Goal: Task Accomplishment & Management: Complete application form

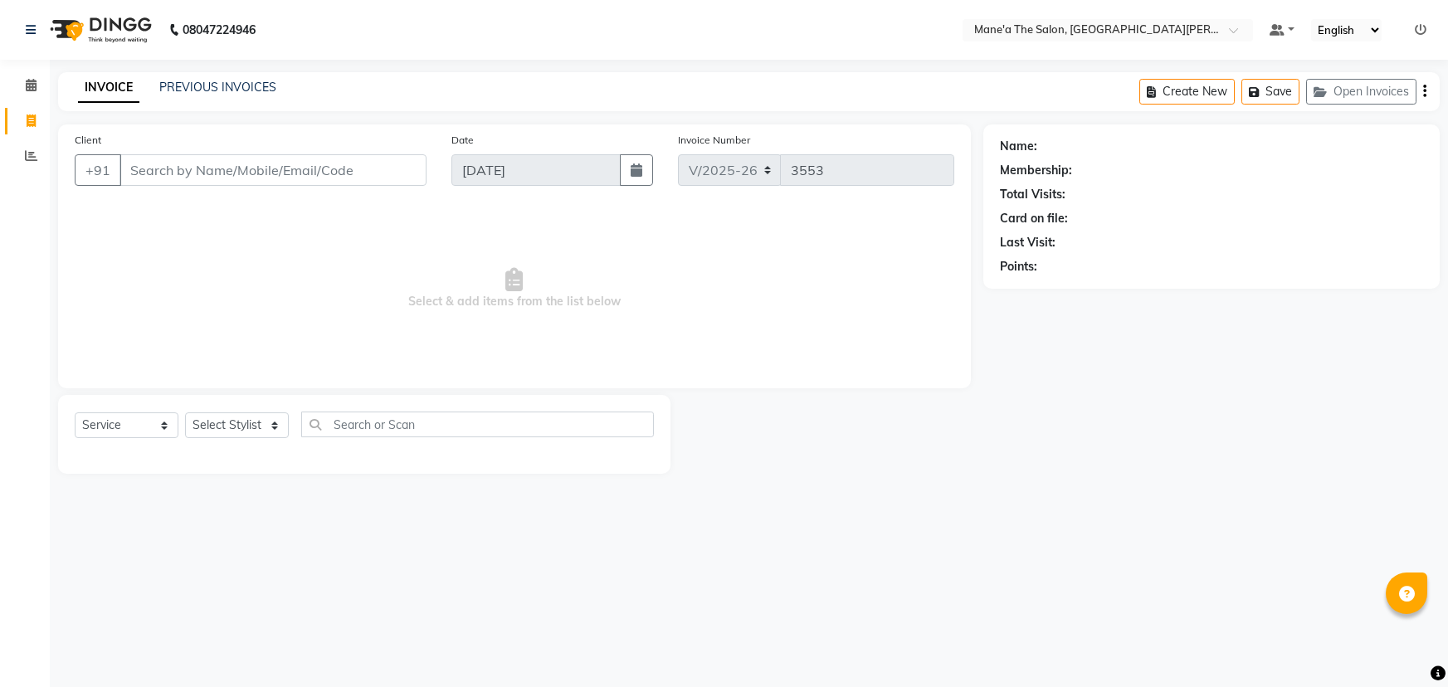
select select "7205"
select select "service"
click at [249, 431] on select "Select Stylist Anam Anil Faeam Junaid New Manager [PERSON_NAME] Owner Rani [PER…" at bounding box center [237, 425] width 104 height 26
select select "85411"
click at [185, 412] on select "Select Stylist Anam Anil Faeam Junaid New Manager [PERSON_NAME] Owner Rani [PER…" at bounding box center [237, 425] width 104 height 26
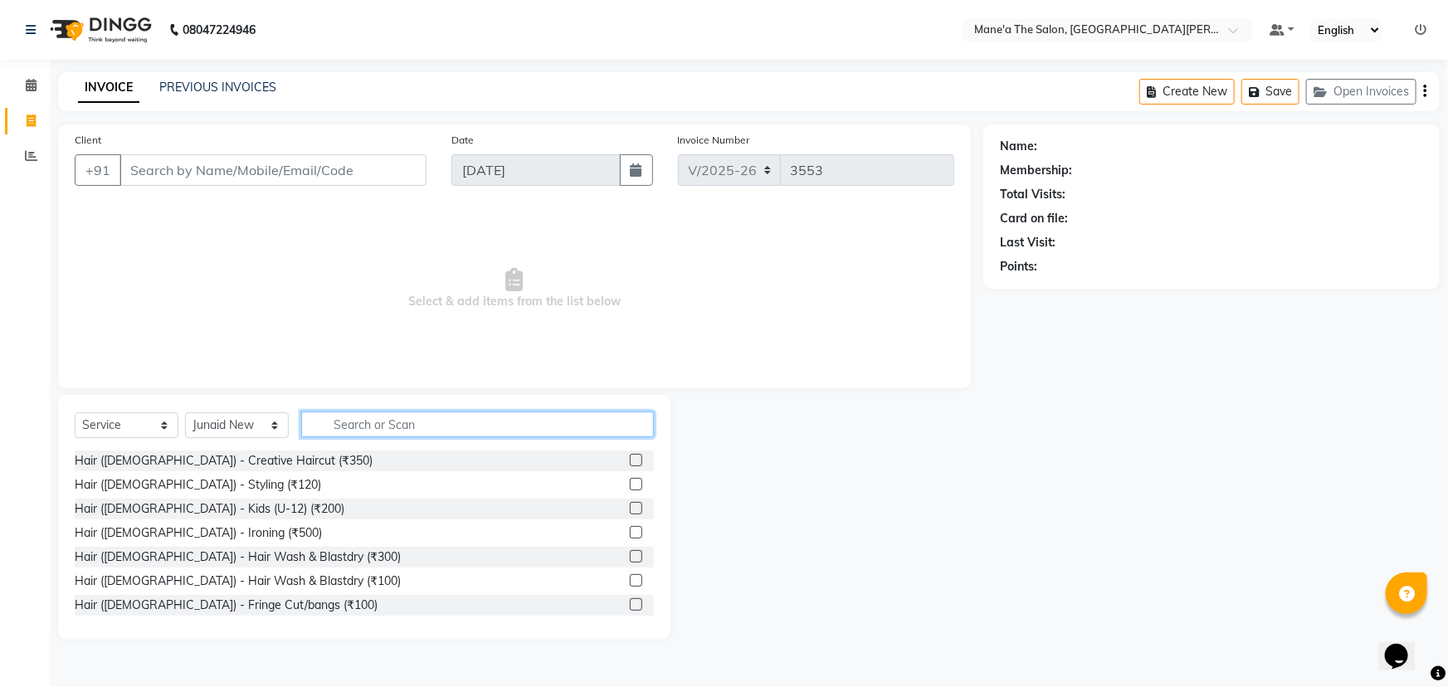
click at [420, 419] on input "text" at bounding box center [477, 425] width 353 height 26
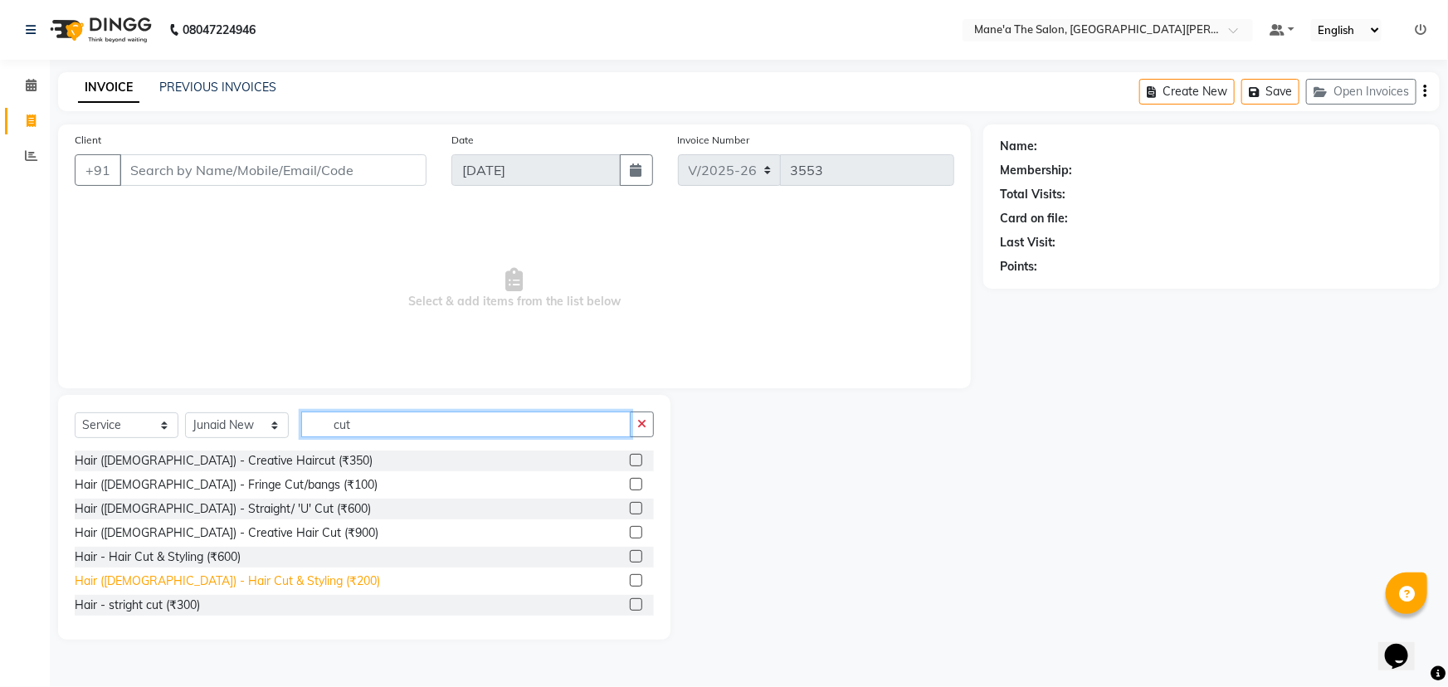
type input "cut"
click at [154, 581] on div "Hair ([DEMOGRAPHIC_DATA]) - Hair Cut & Styling (₹200)" at bounding box center [227, 581] width 305 height 17
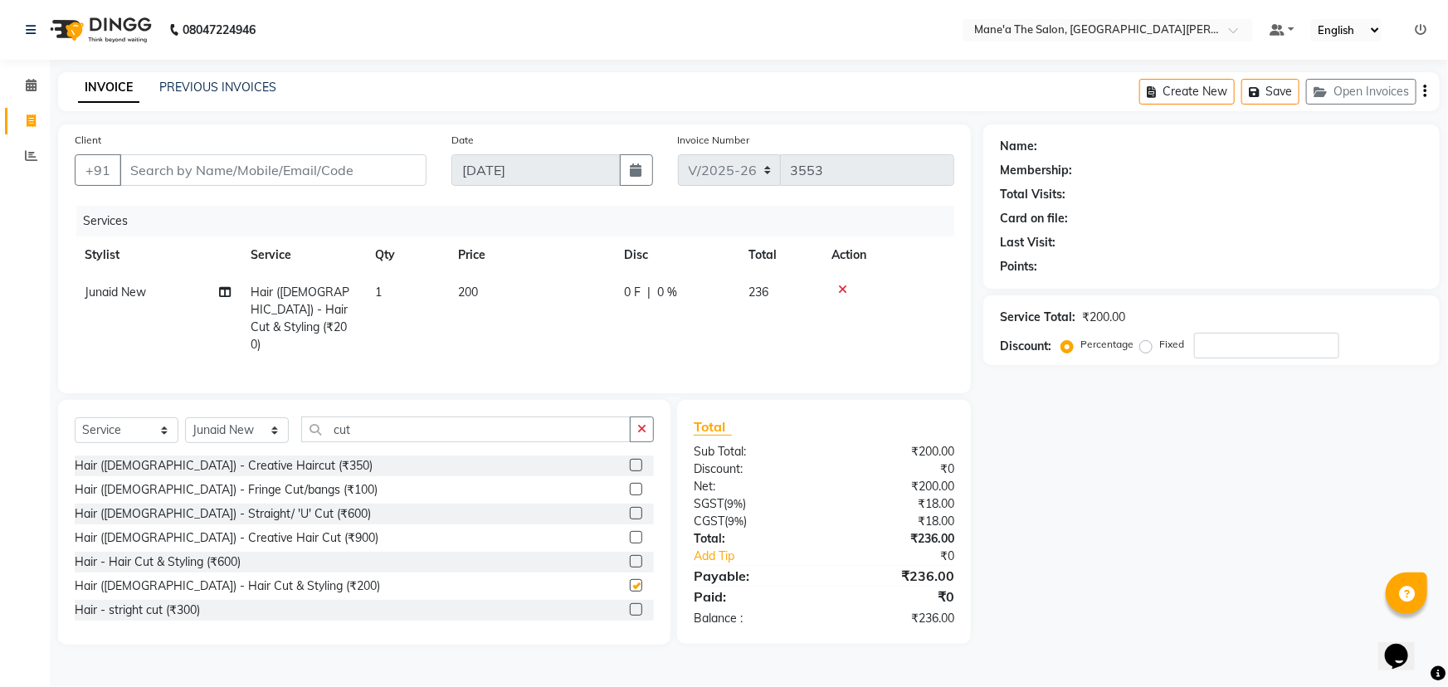
checkbox input "false"
click at [642, 417] on button "button" at bounding box center [642, 430] width 24 height 26
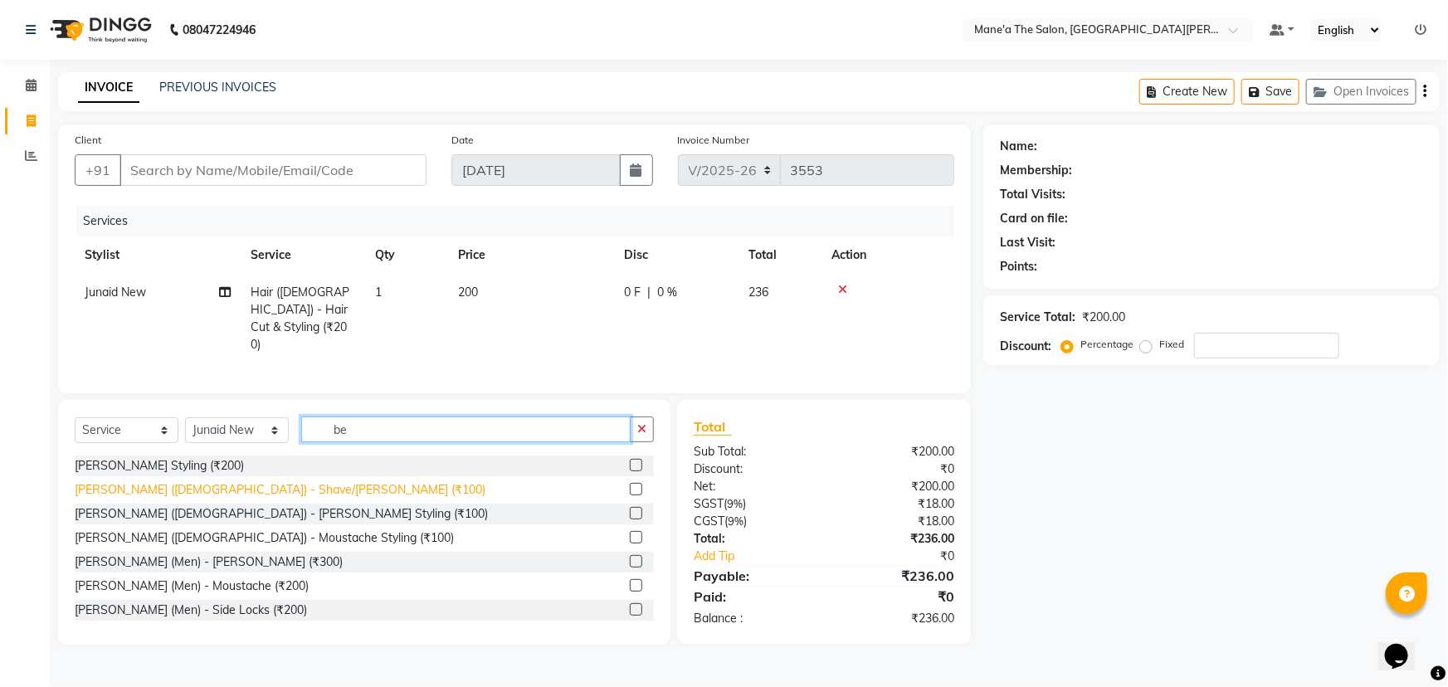
type input "be"
click at [158, 488] on div "[PERSON_NAME] ([DEMOGRAPHIC_DATA]) - Shave/[PERSON_NAME] (₹100)" at bounding box center [280, 489] width 411 height 17
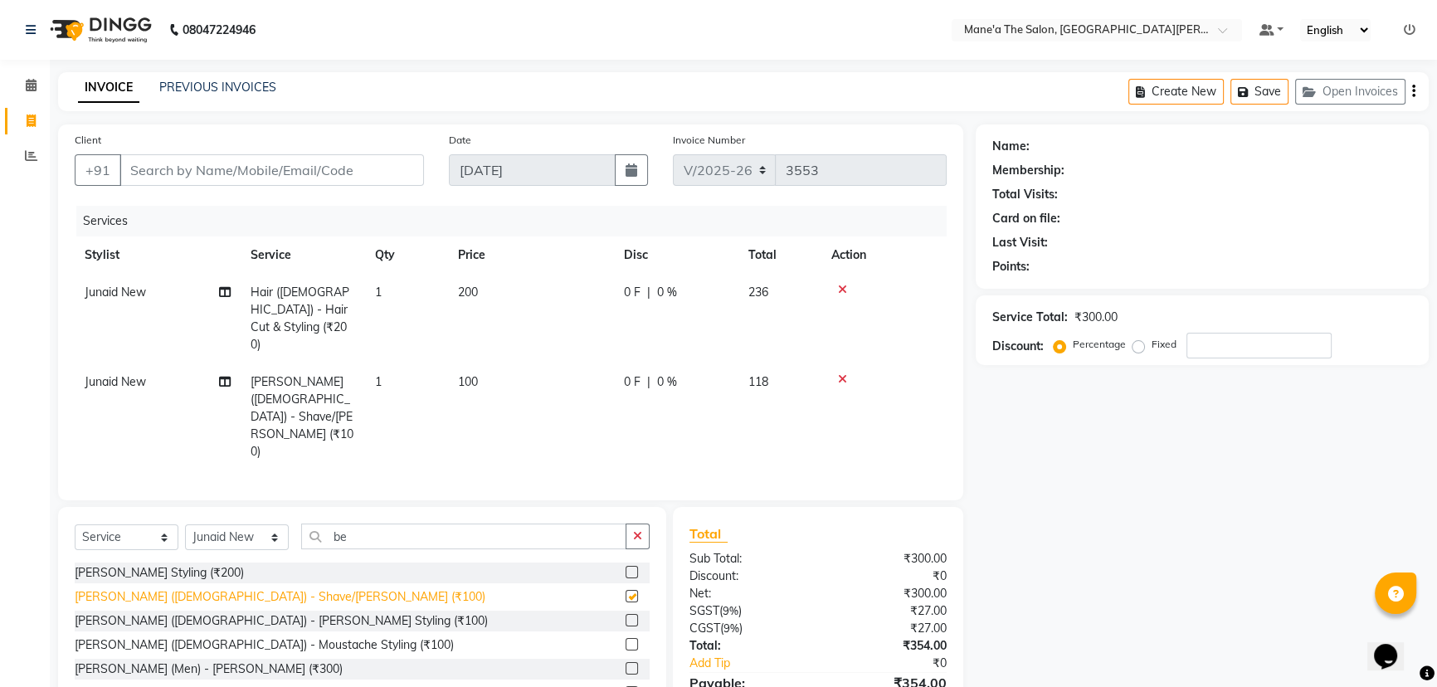
checkbox input "false"
click at [639, 530] on icon "button" at bounding box center [637, 536] width 9 height 12
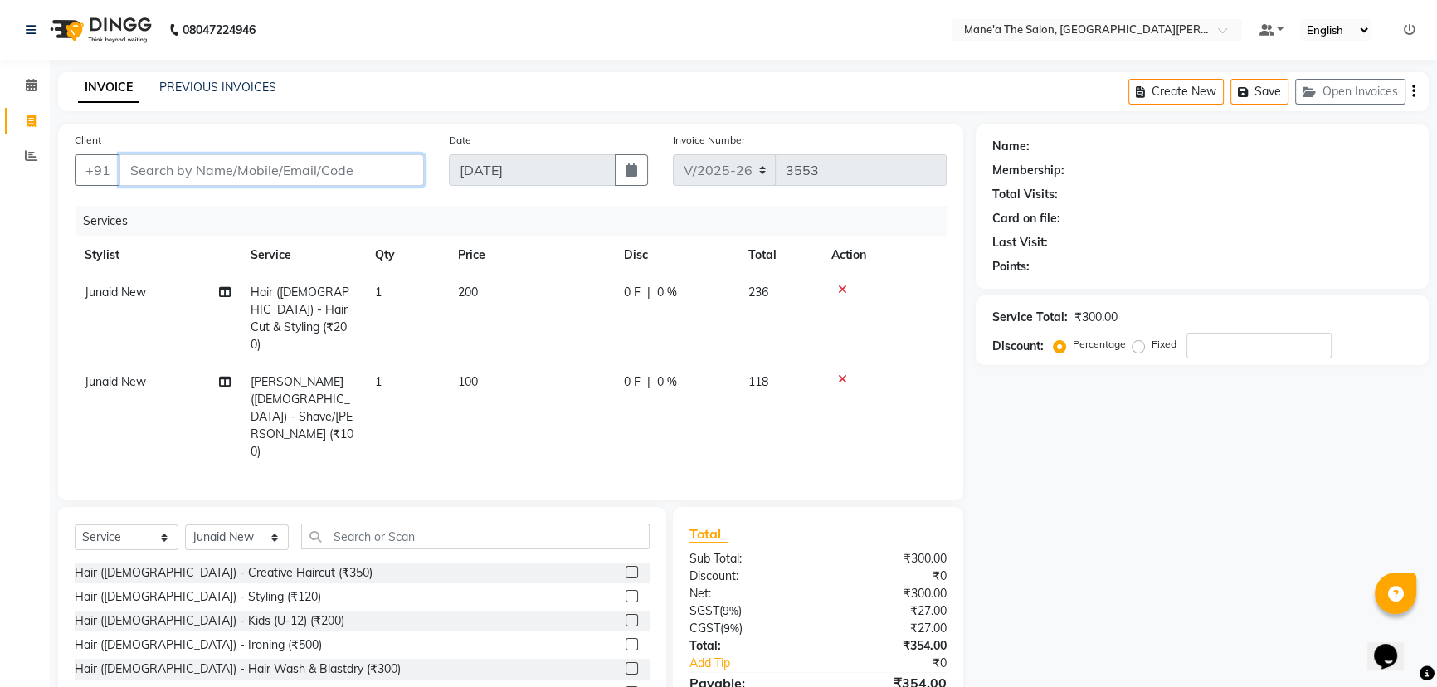
click at [256, 168] on input "Client" at bounding box center [272, 170] width 305 height 32
type input "7"
type input "0"
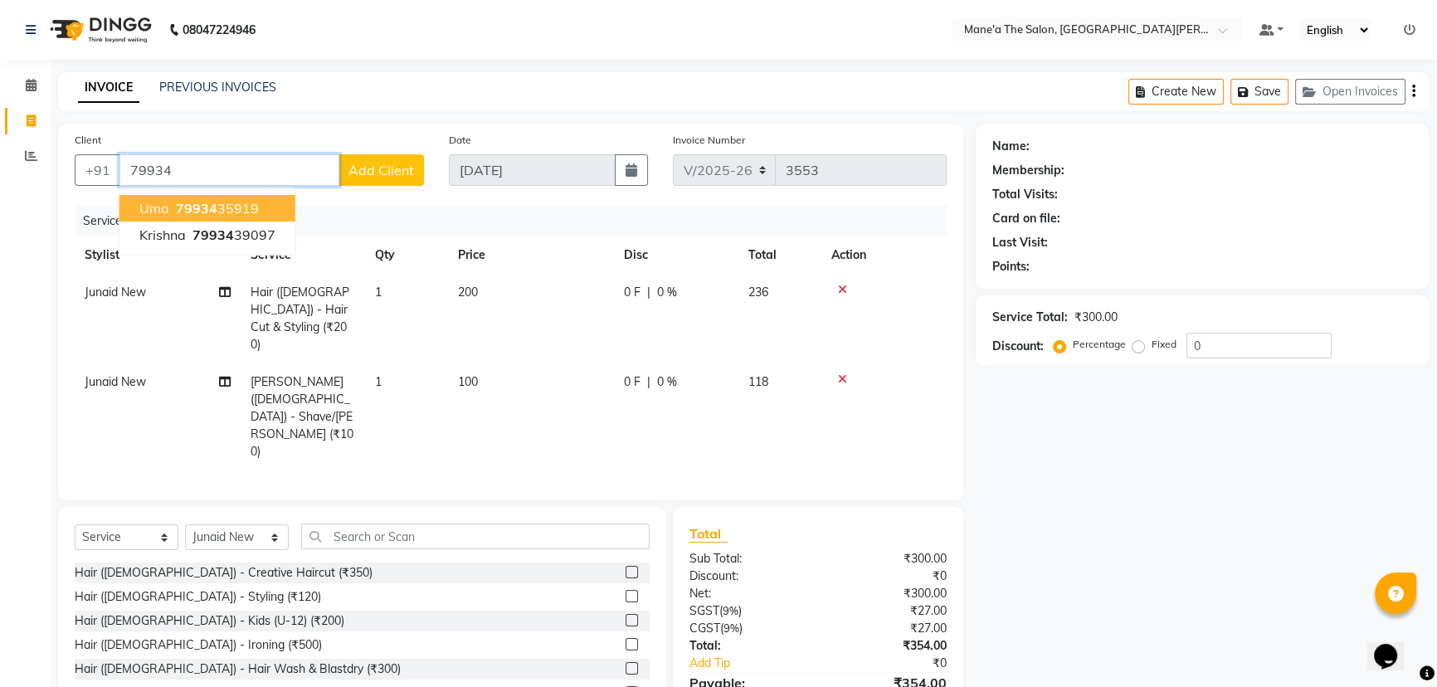
click at [241, 200] on ngb-highlight "79934 35919" at bounding box center [216, 208] width 86 height 17
type input "7993435919"
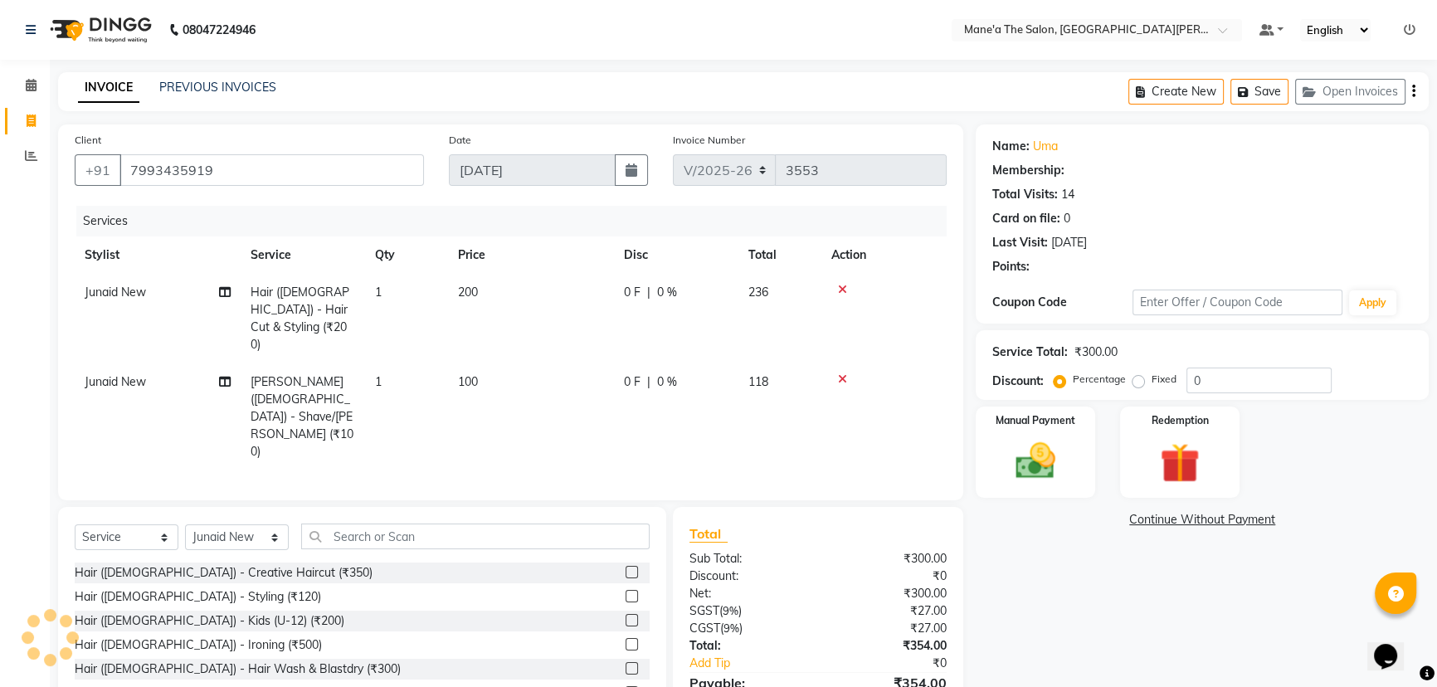
type input "20"
select select "1: Object"
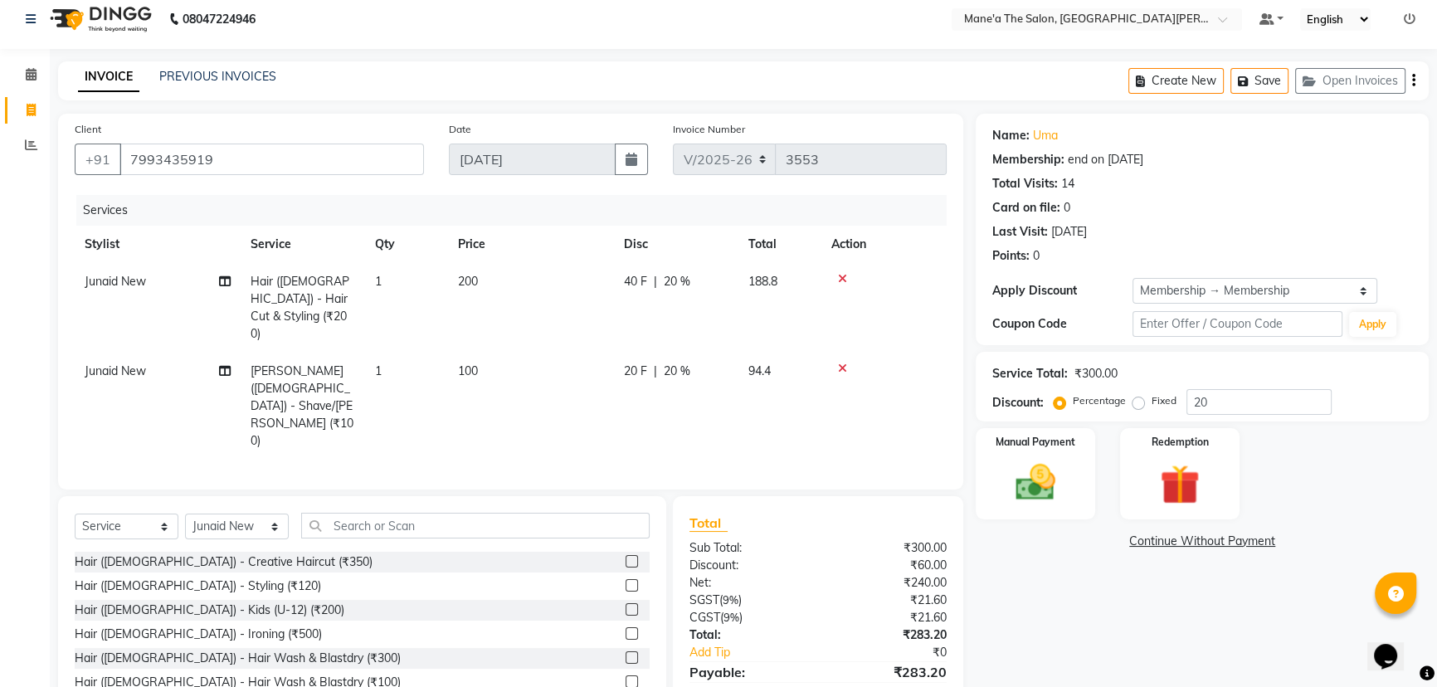
scroll to position [14, 0]
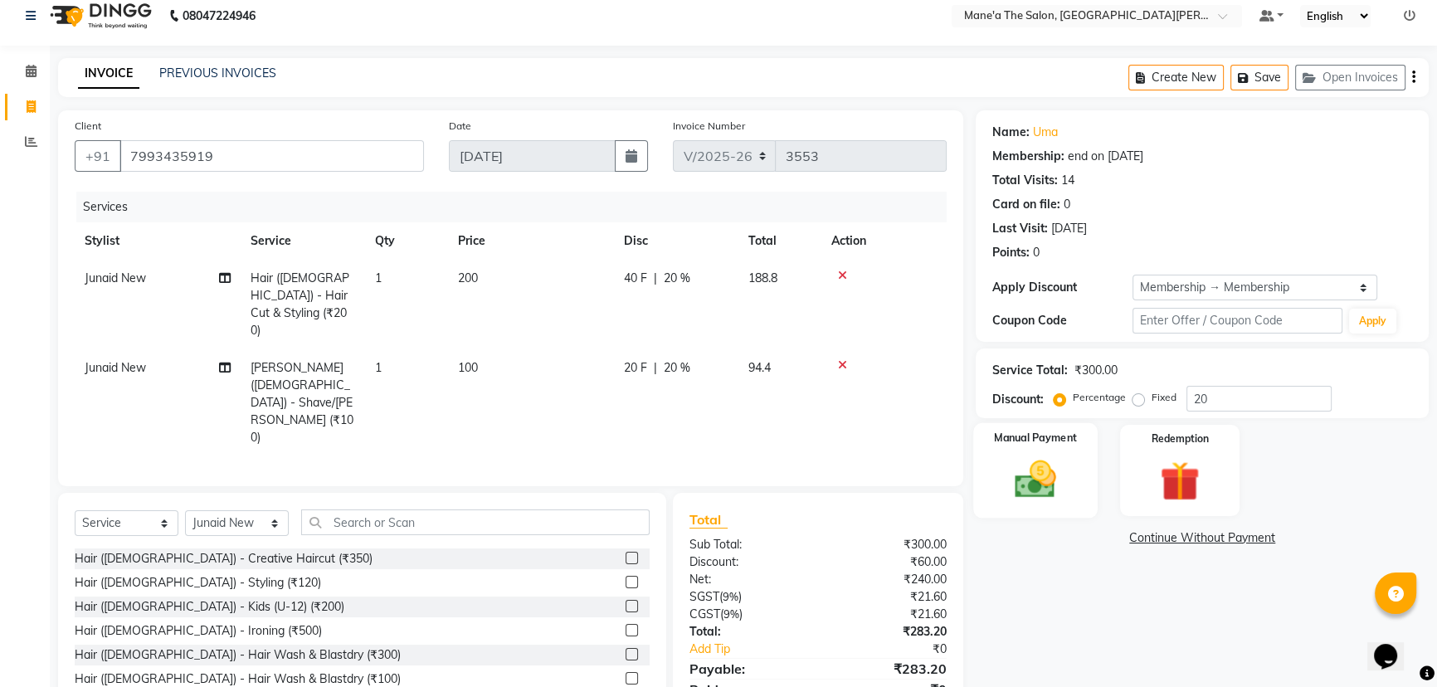
click at [1056, 477] on img at bounding box center [1036, 479] width 67 height 47
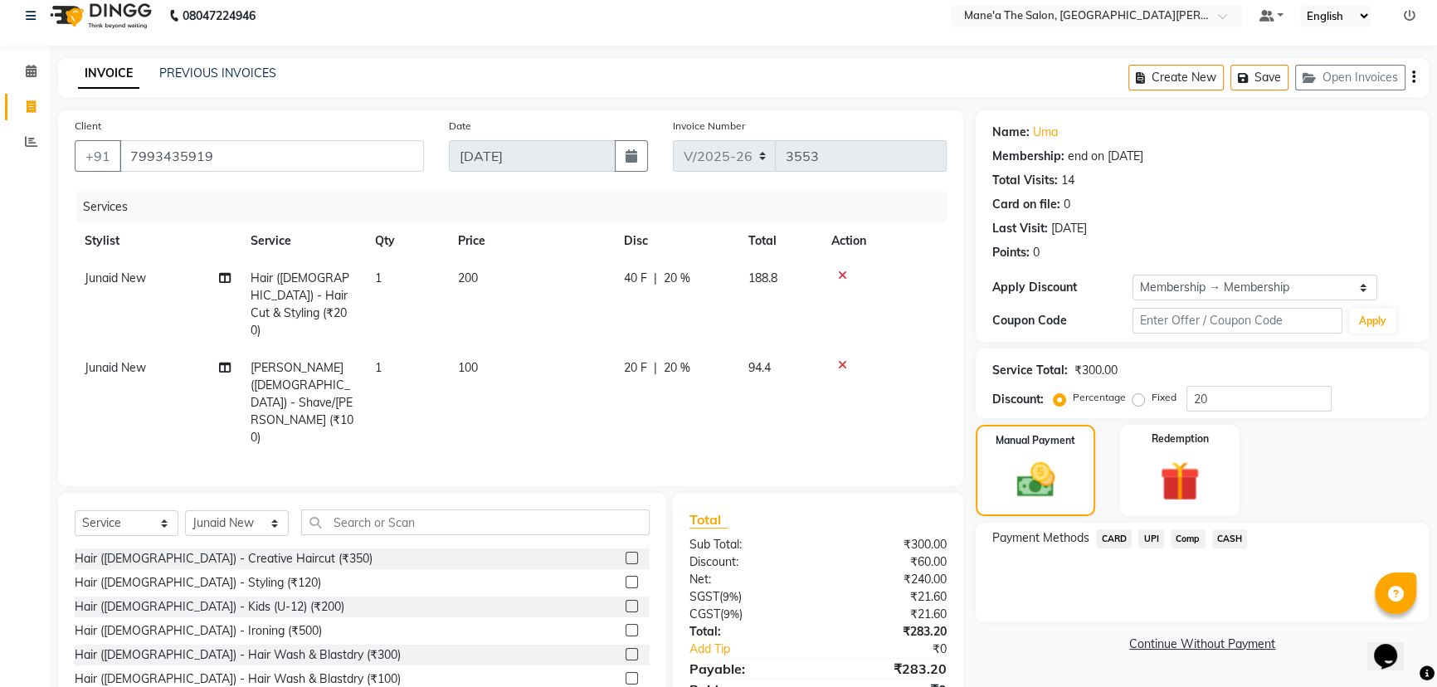
click at [1149, 536] on span "UPI" at bounding box center [1152, 538] width 26 height 19
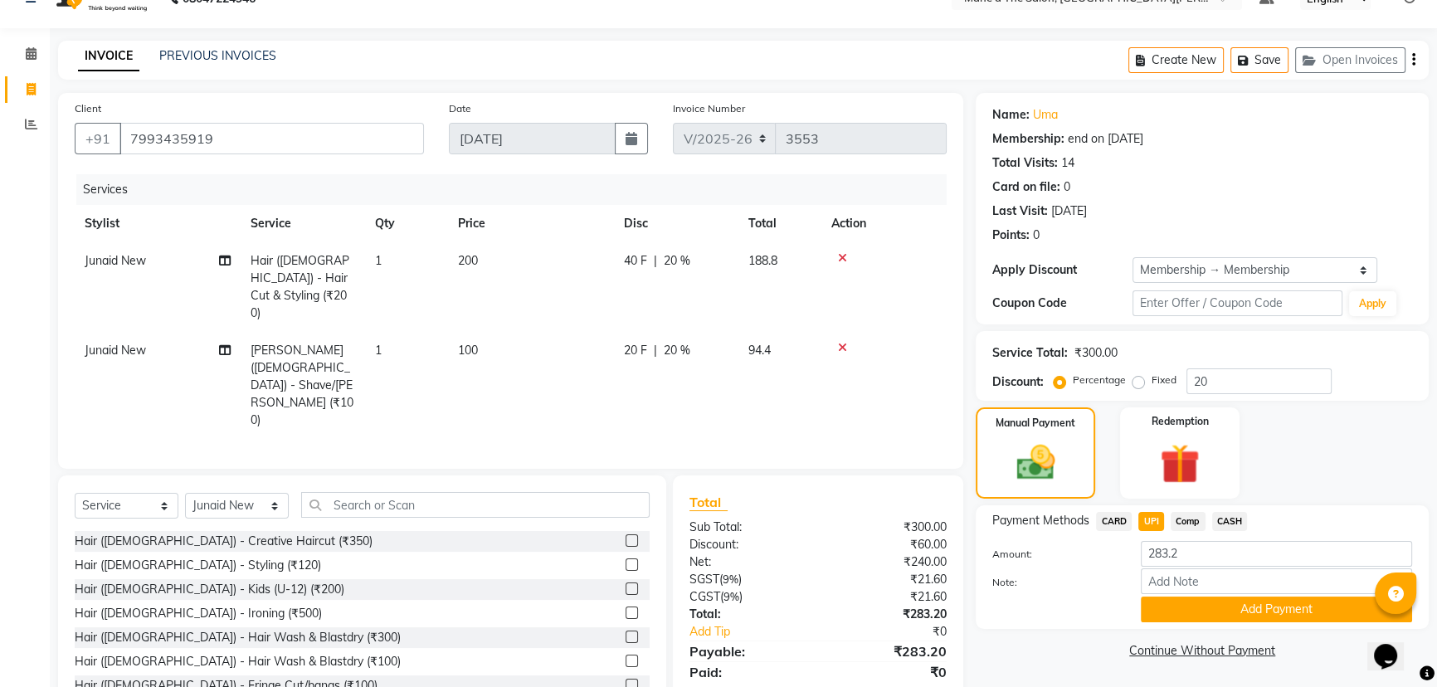
click at [1169, 606] on button "Add Payment" at bounding box center [1276, 610] width 271 height 26
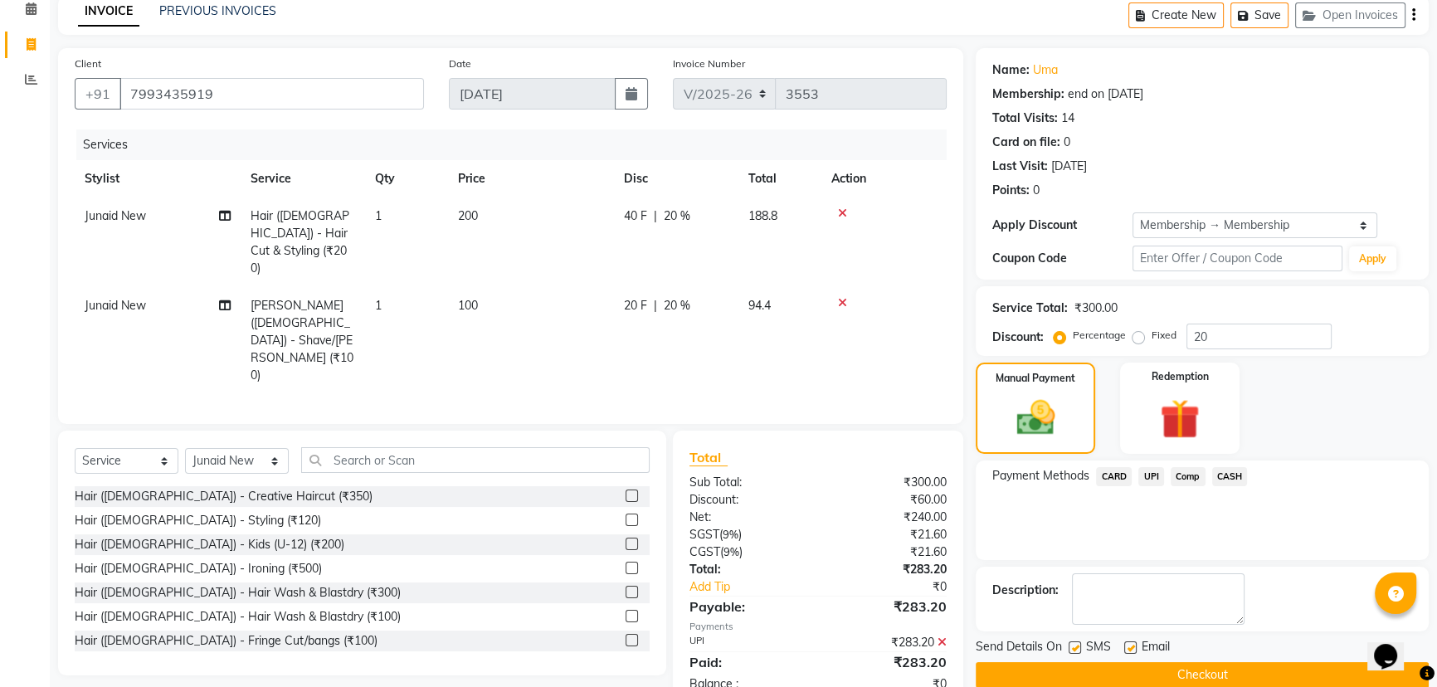
scroll to position [100, 0]
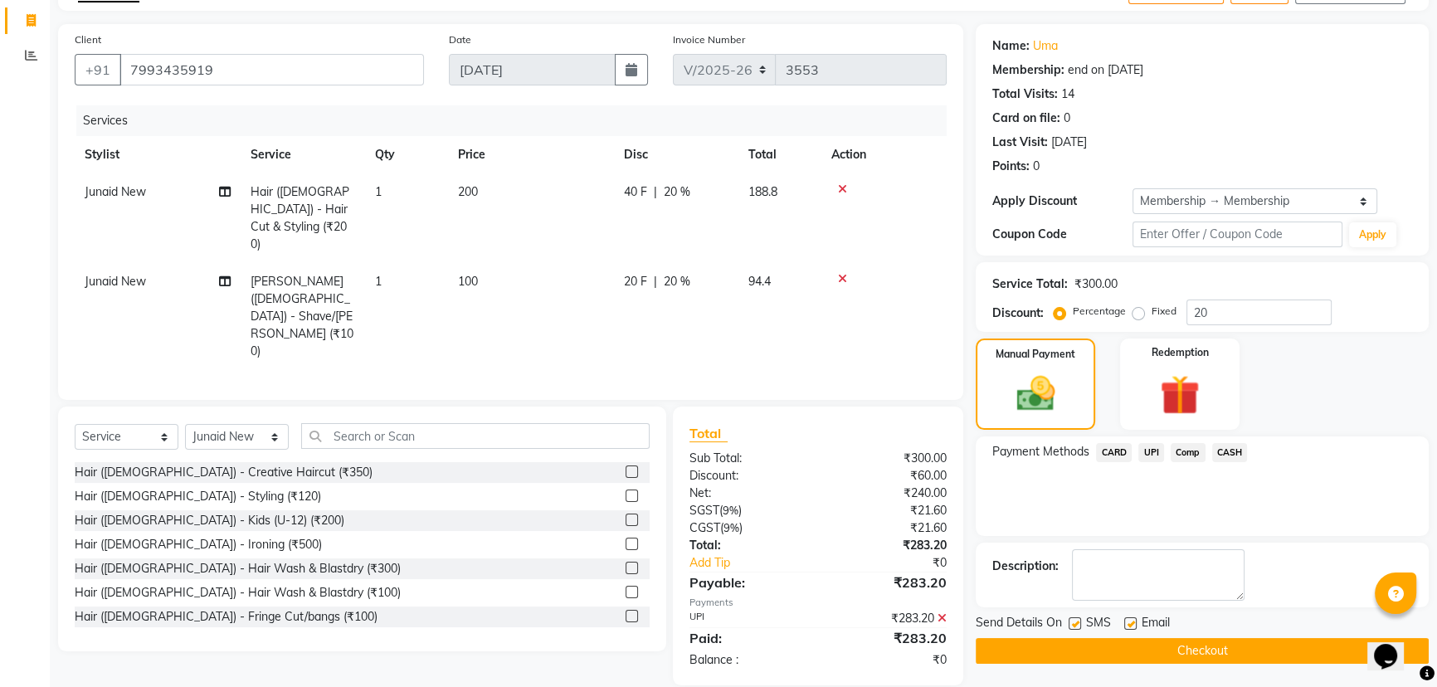
click at [1192, 649] on button "Checkout" at bounding box center [1202, 651] width 453 height 26
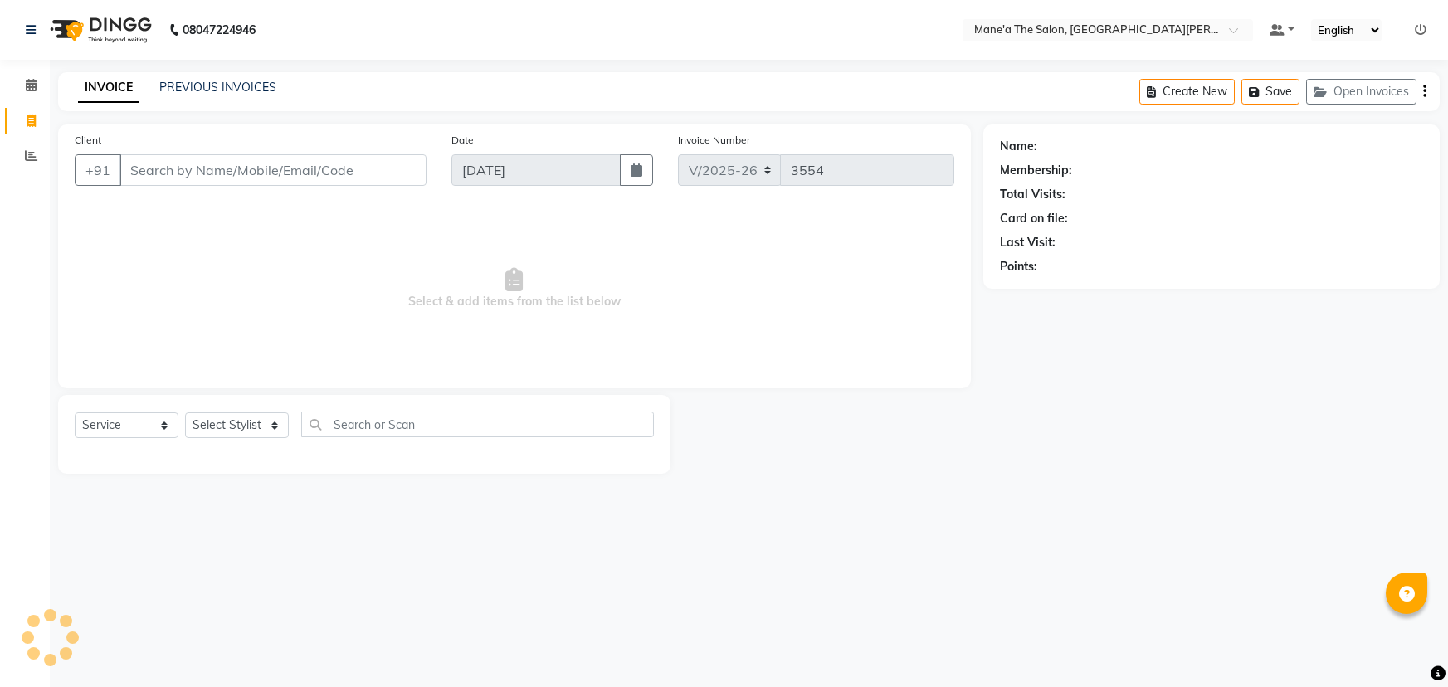
select select "7205"
select select "service"
click at [261, 434] on select "Select Stylist Anam Anil Faeam Junaid New Manager [PERSON_NAME] Owner Rani [PER…" at bounding box center [237, 425] width 104 height 26
select select "85411"
click at [185, 412] on select "Select Stylist Anam Anil Faeam Junaid New Manager [PERSON_NAME] Owner Rani [PER…" at bounding box center [237, 425] width 104 height 26
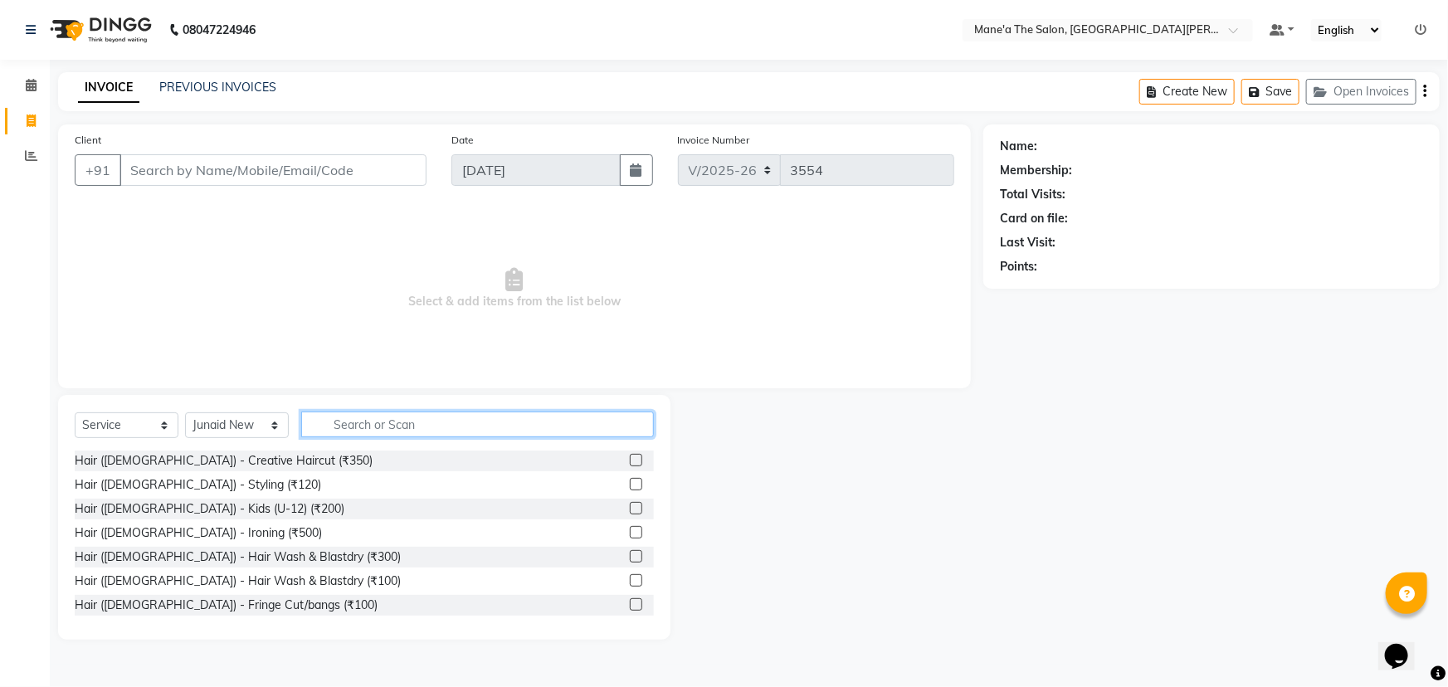
click at [400, 427] on input "text" at bounding box center [477, 425] width 353 height 26
type input "200"
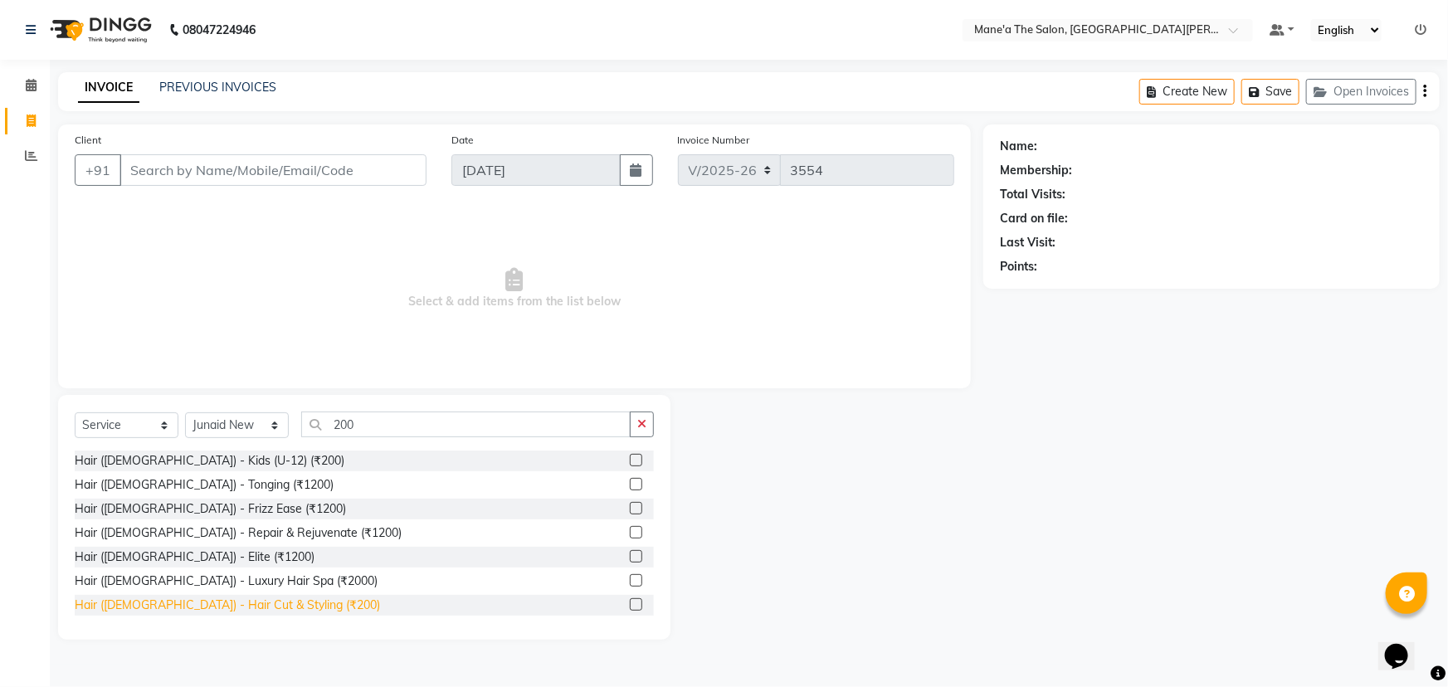
click at [261, 605] on div "Hair ([DEMOGRAPHIC_DATA]) - Hair Cut & Styling (₹200)" at bounding box center [227, 605] width 305 height 17
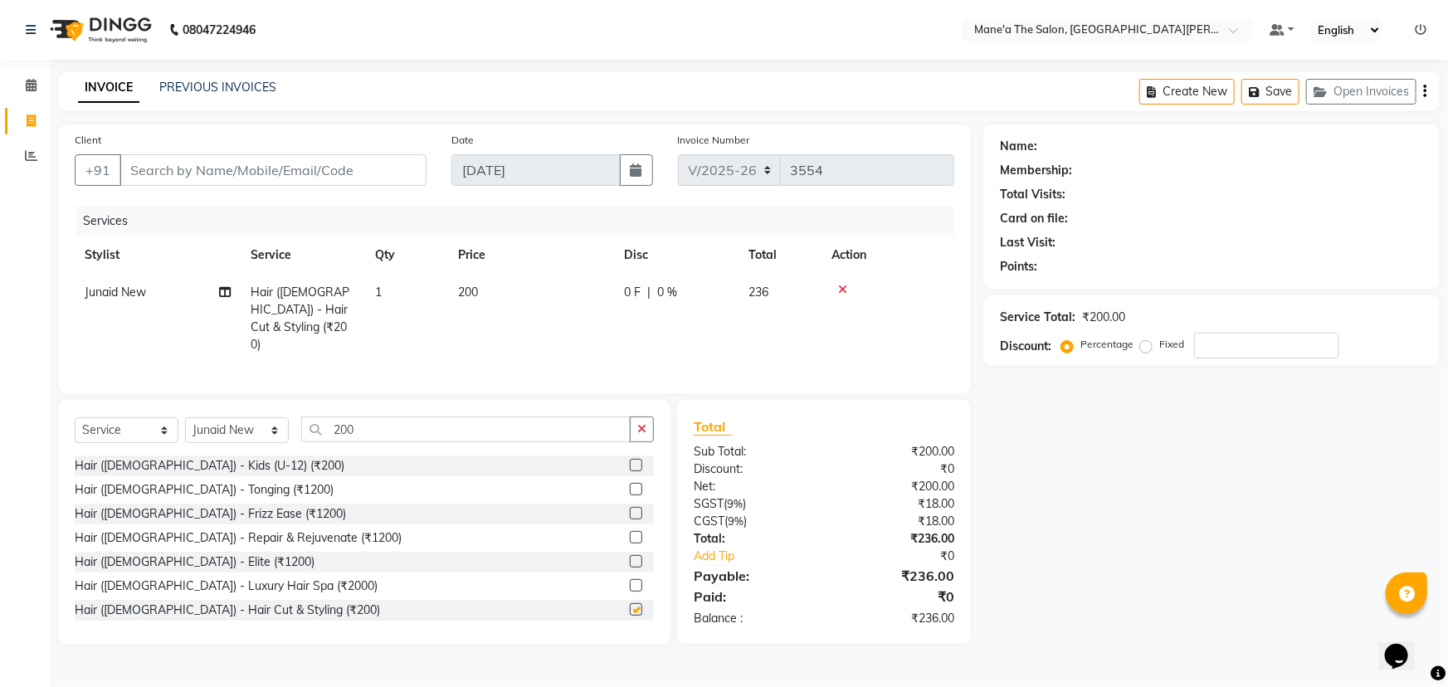
checkbox input "false"
click at [398, 427] on input "200" at bounding box center [465, 430] width 329 height 26
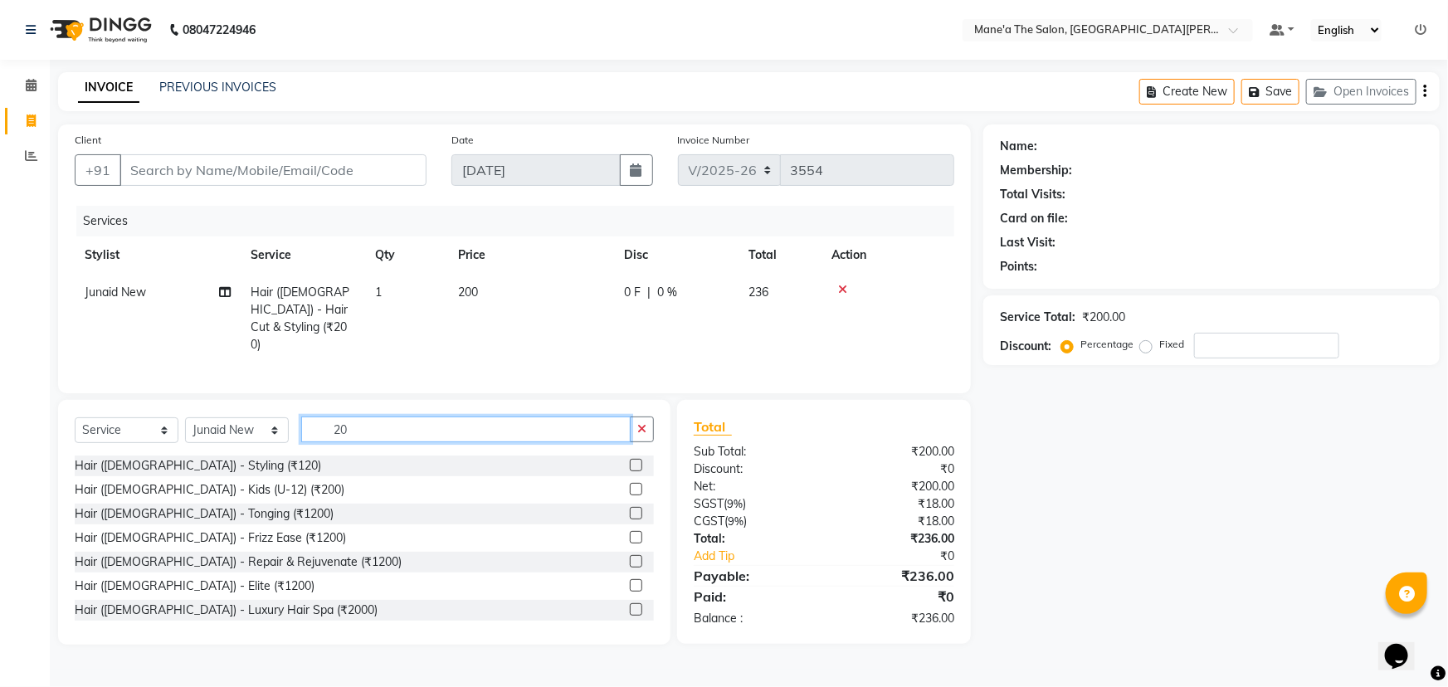
type input "2"
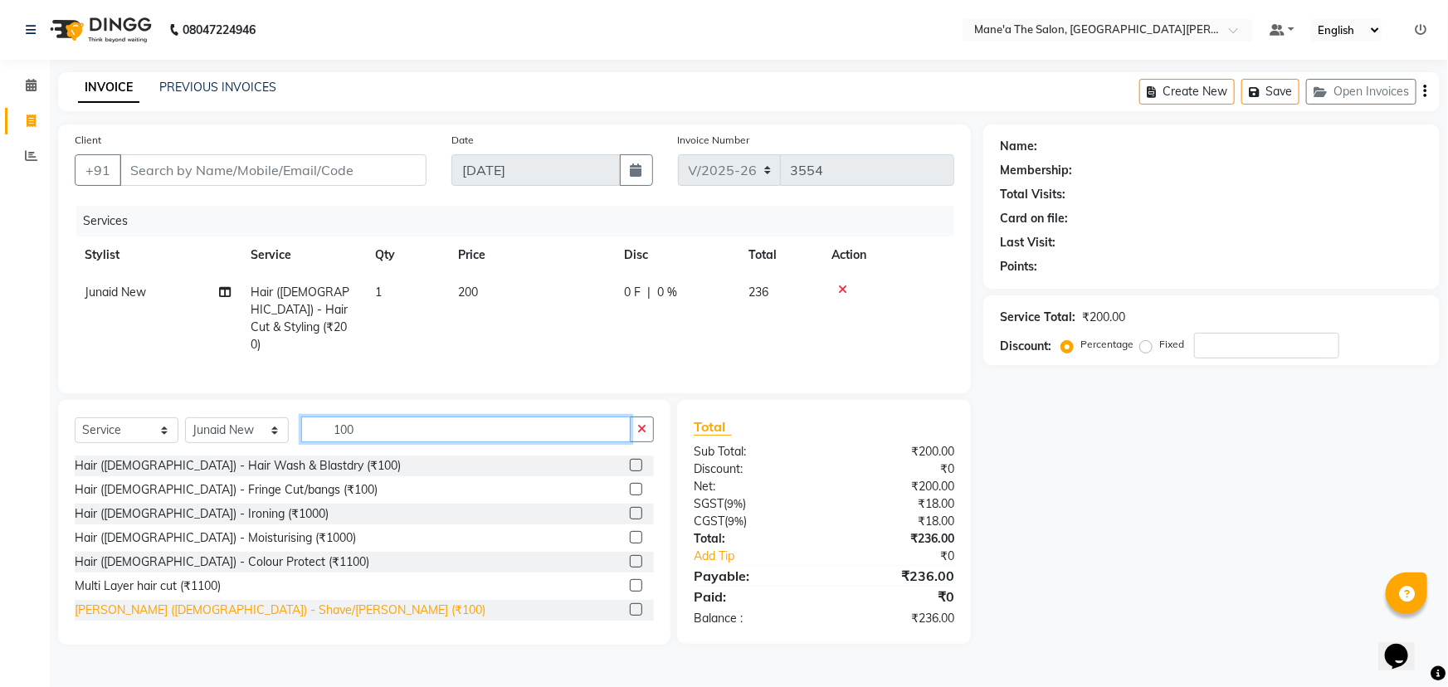
type input "100"
click at [242, 602] on div "[PERSON_NAME] ([DEMOGRAPHIC_DATA]) - Shave/[PERSON_NAME] (₹100)" at bounding box center [280, 610] width 411 height 17
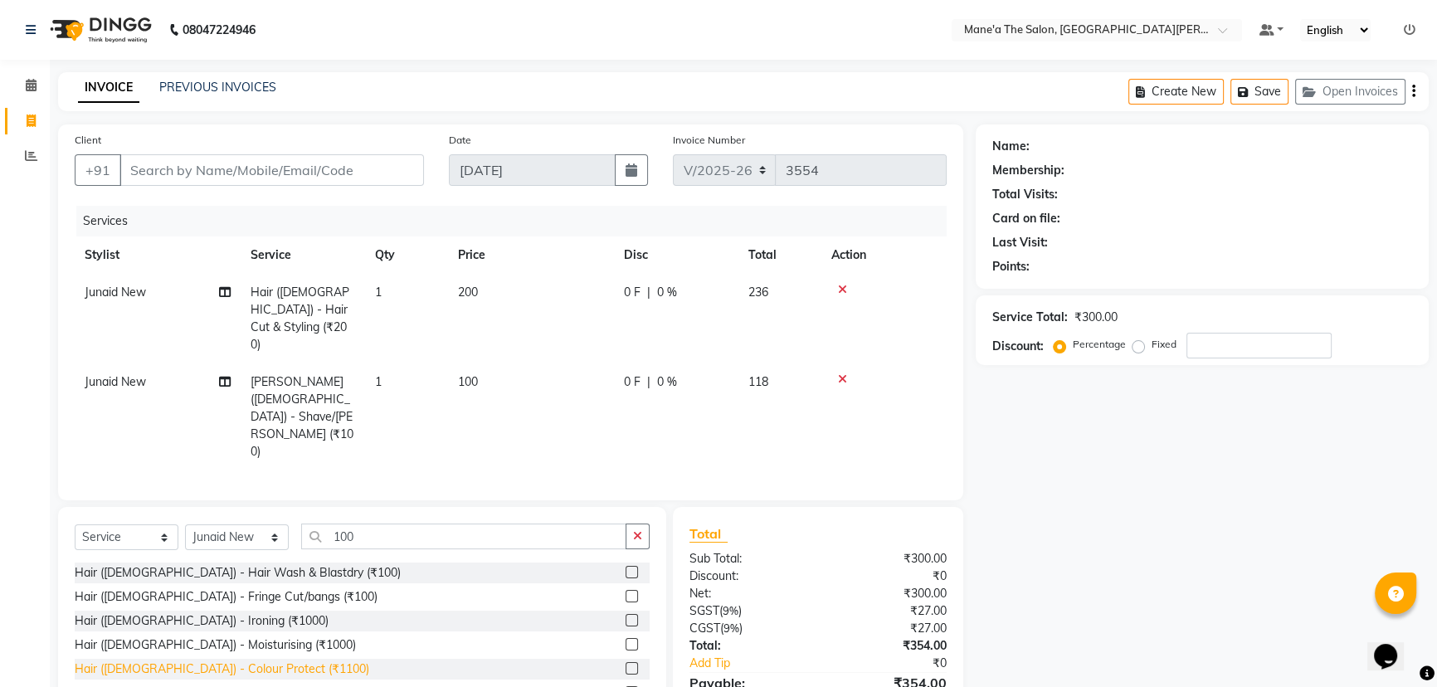
checkbox input "false"
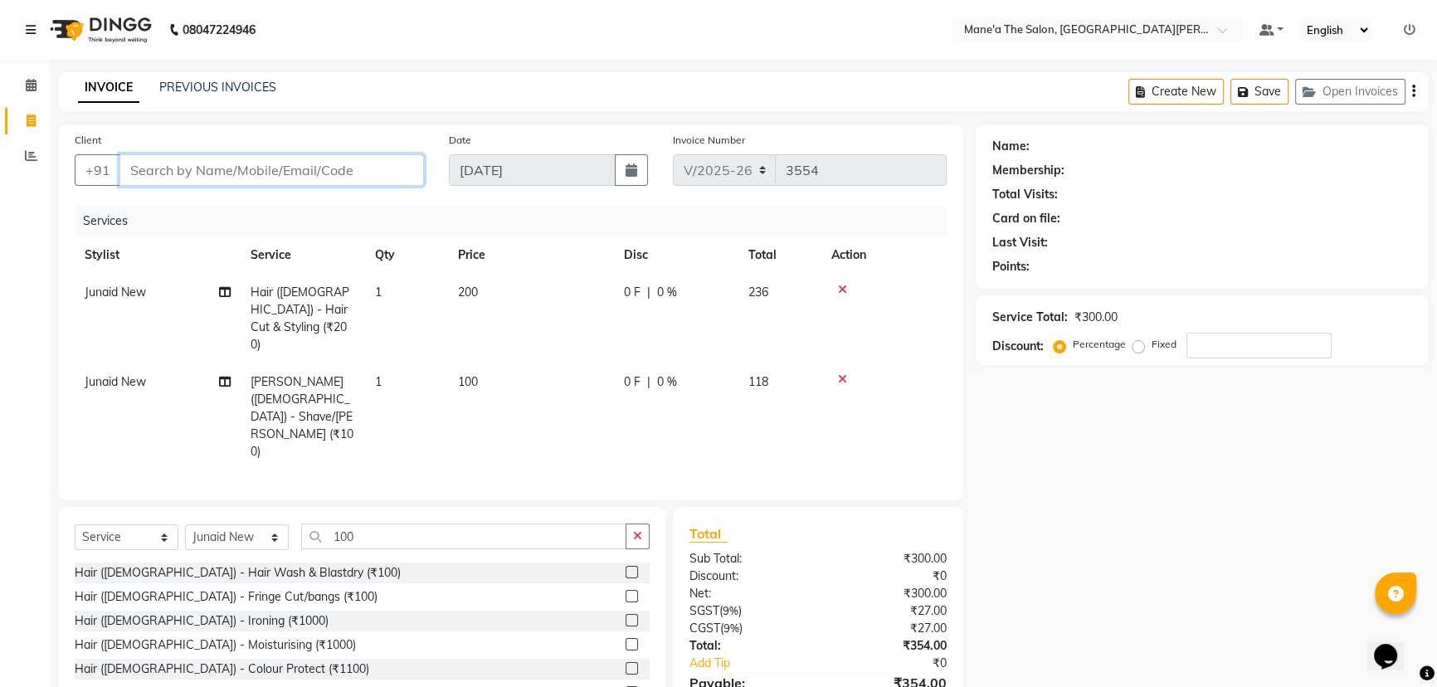
click at [275, 177] on input "Client" at bounding box center [272, 170] width 305 height 32
type input "8"
type input "0"
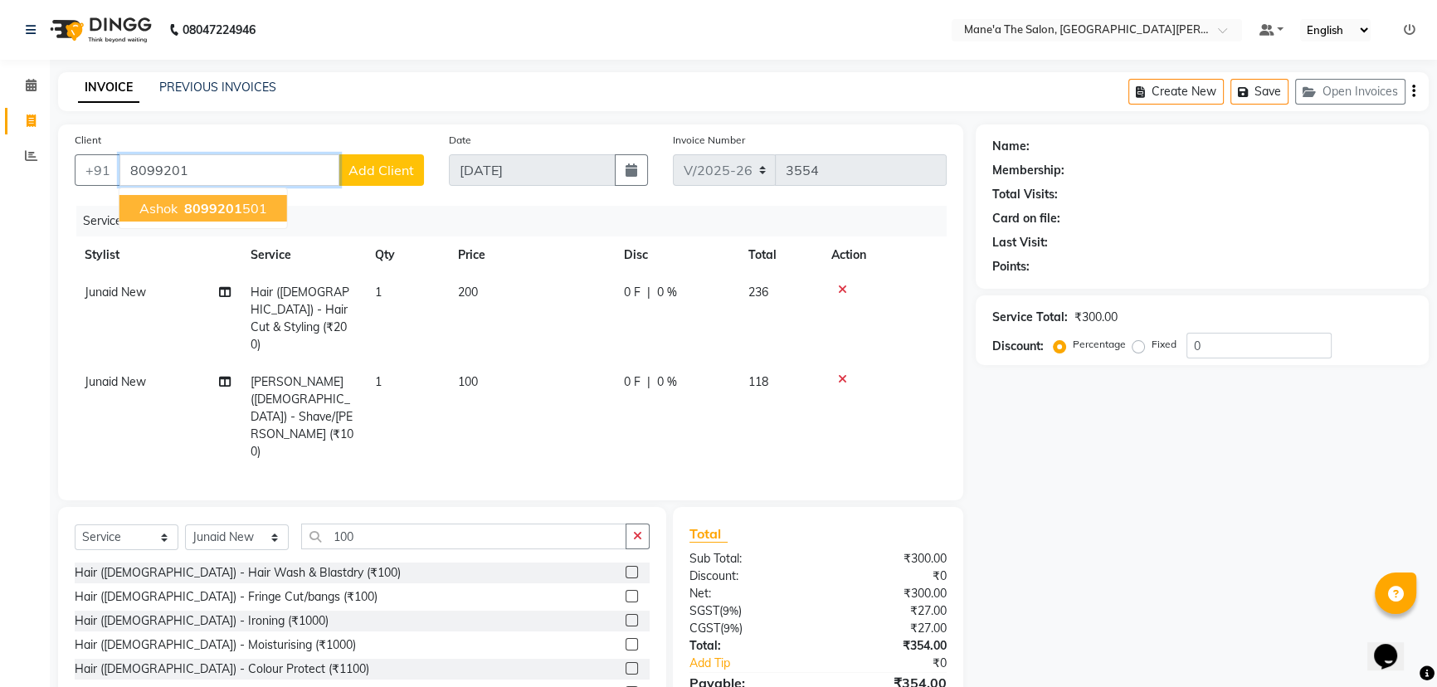
click at [190, 200] on span "8099201" at bounding box center [213, 208] width 58 height 17
type input "8099201501"
select select "1: Object"
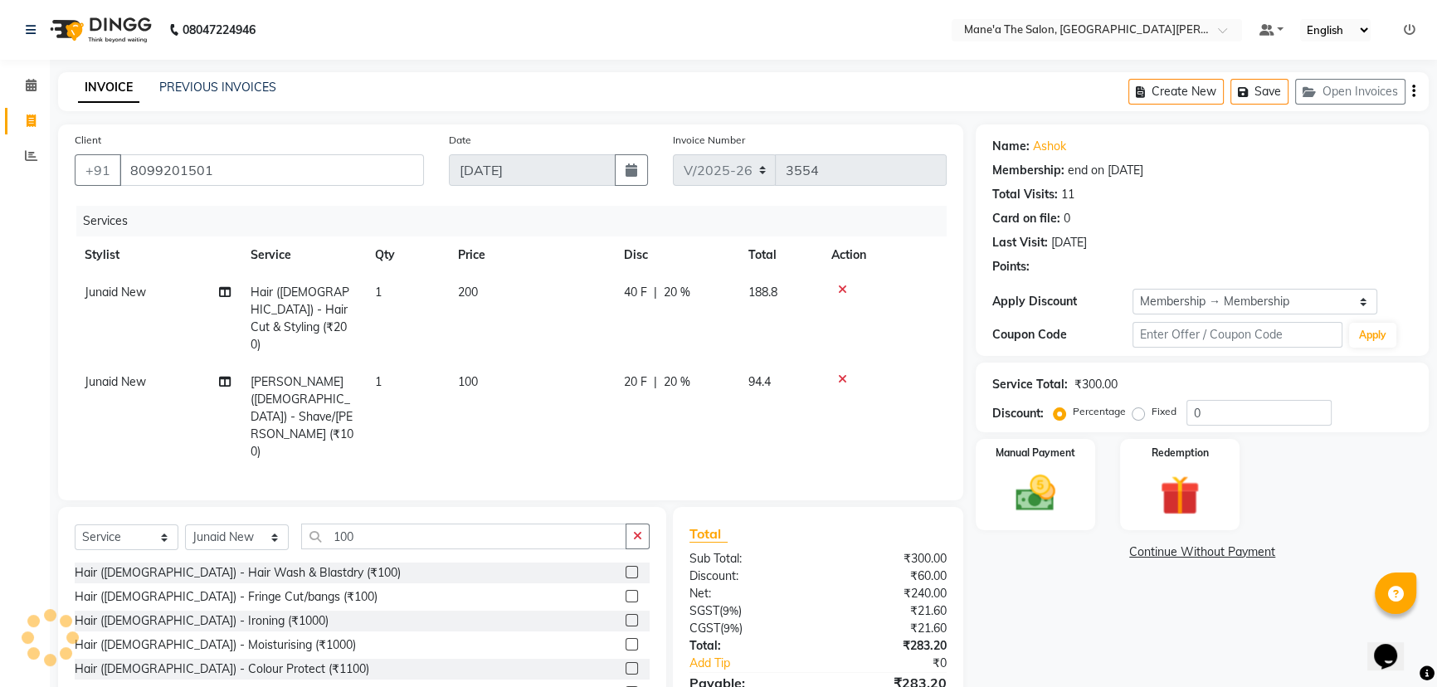
type input "20"
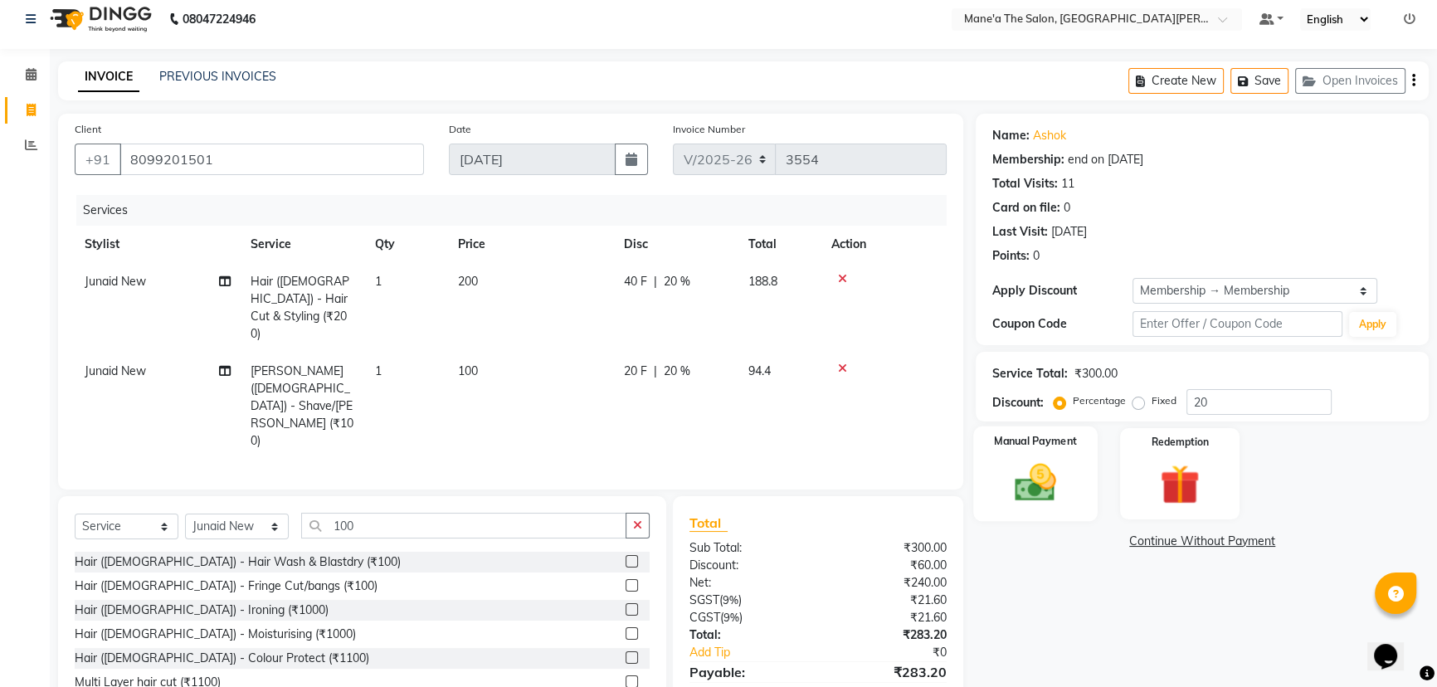
scroll to position [14, 0]
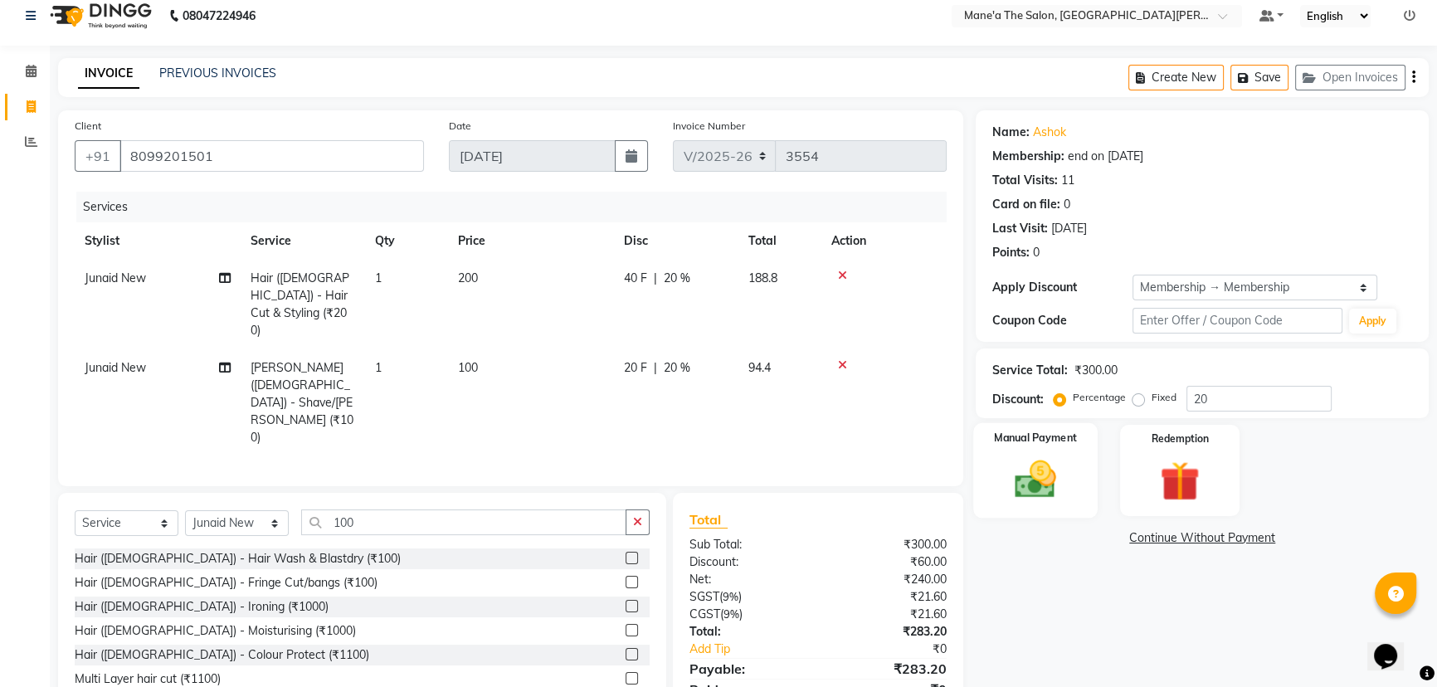
click at [1041, 495] on img at bounding box center [1036, 479] width 67 height 47
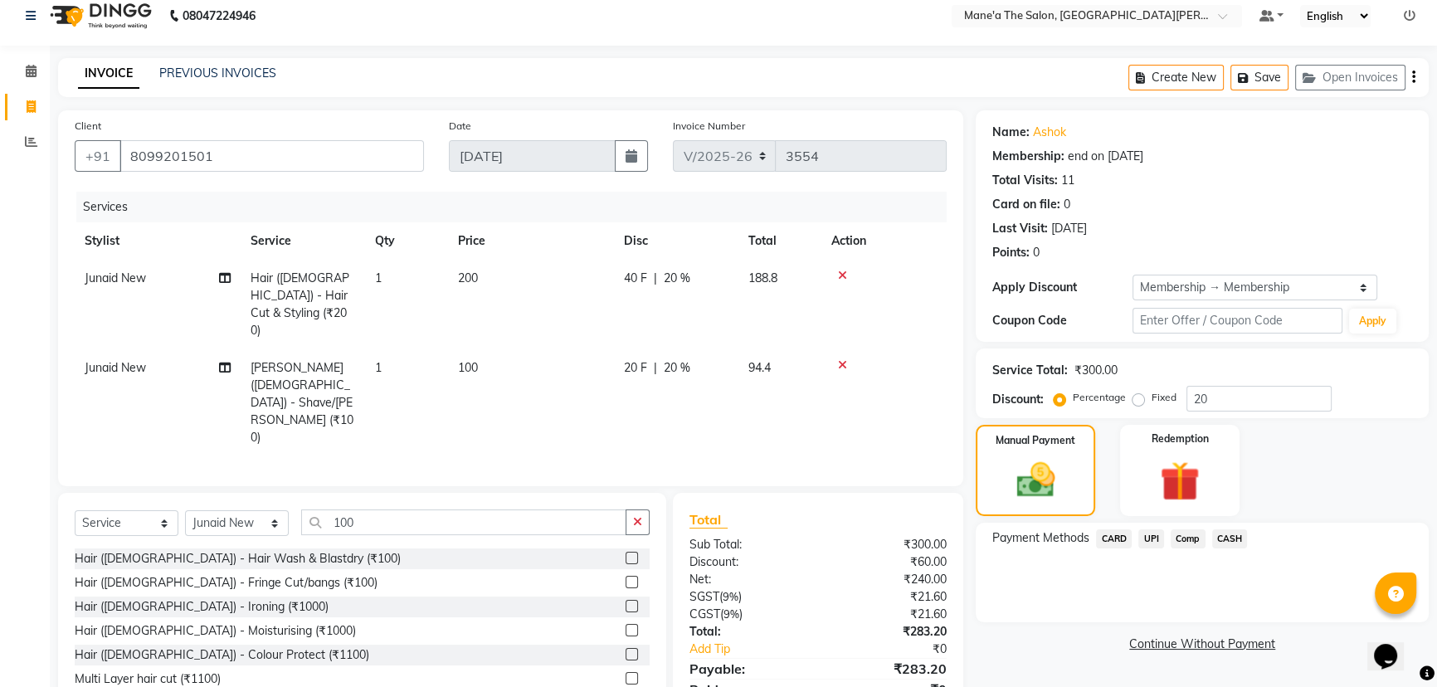
click at [1148, 537] on span "UPI" at bounding box center [1152, 538] width 26 height 19
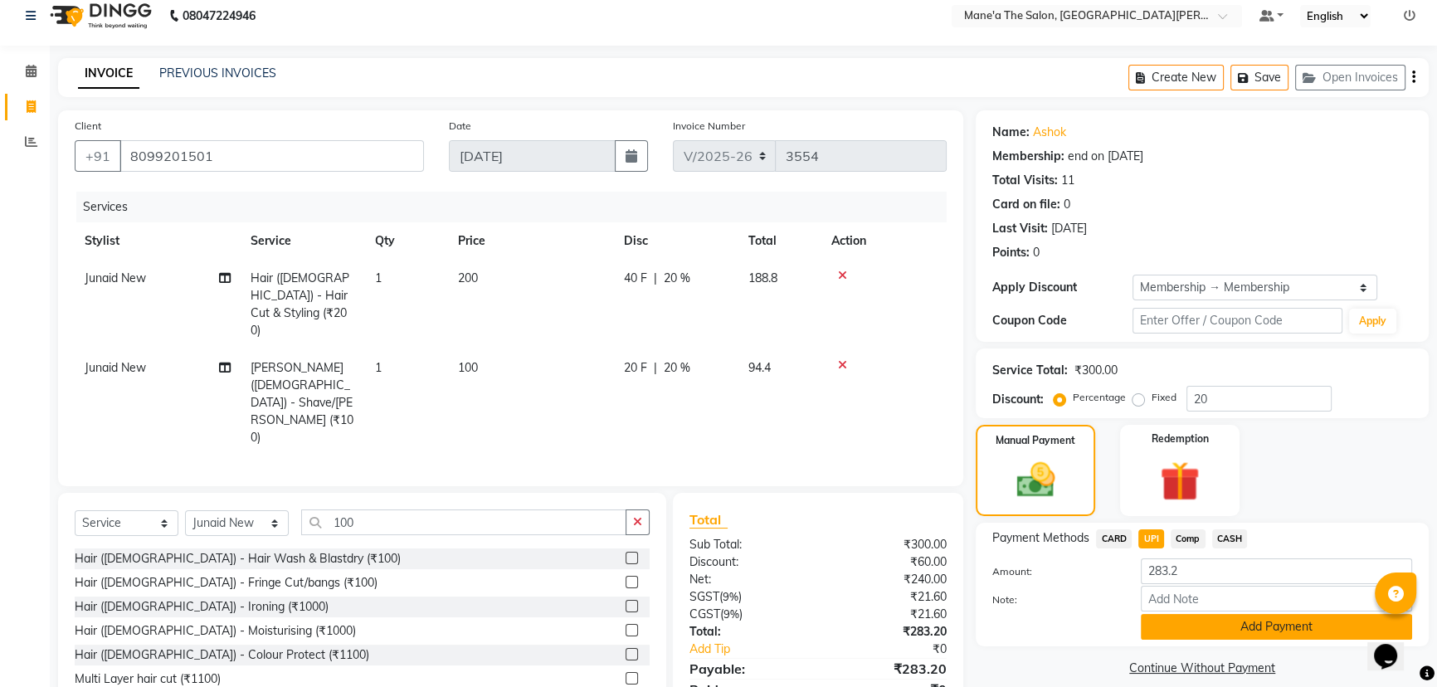
click at [1266, 630] on button "Add Payment" at bounding box center [1276, 627] width 271 height 26
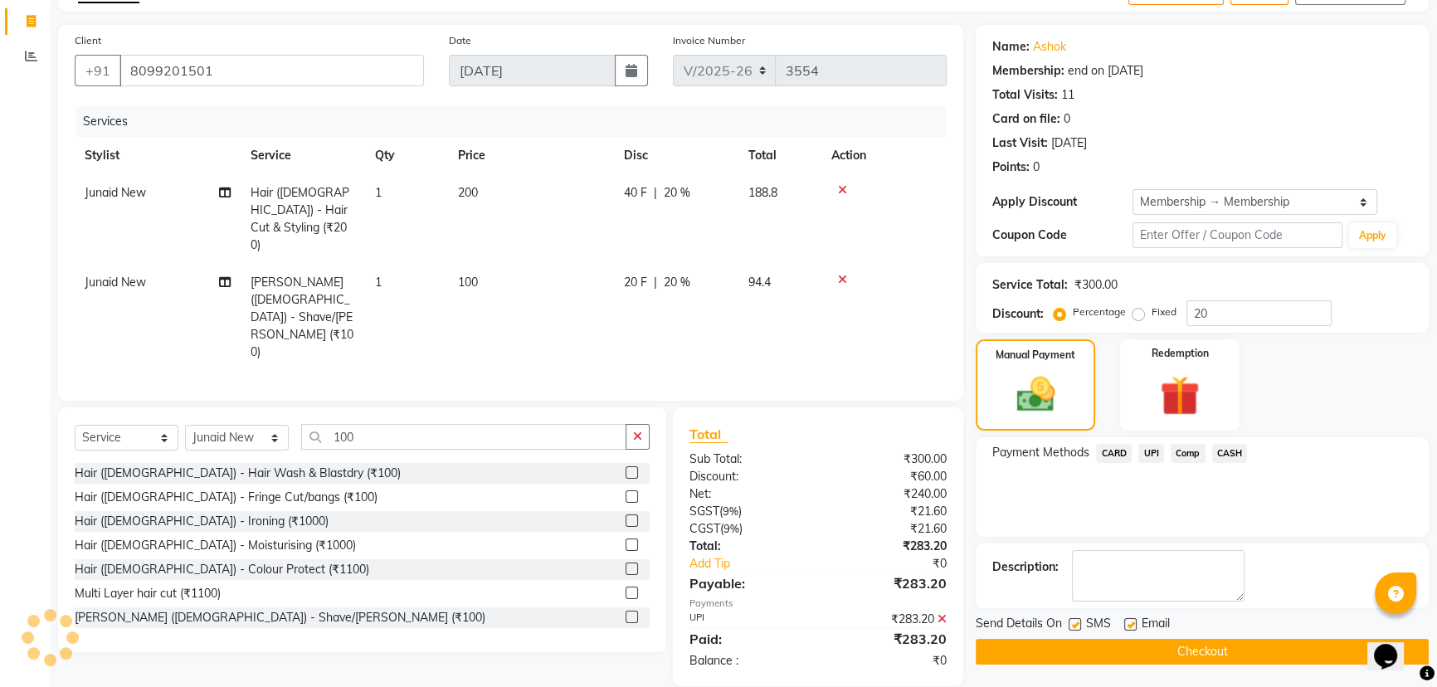
scroll to position [100, 0]
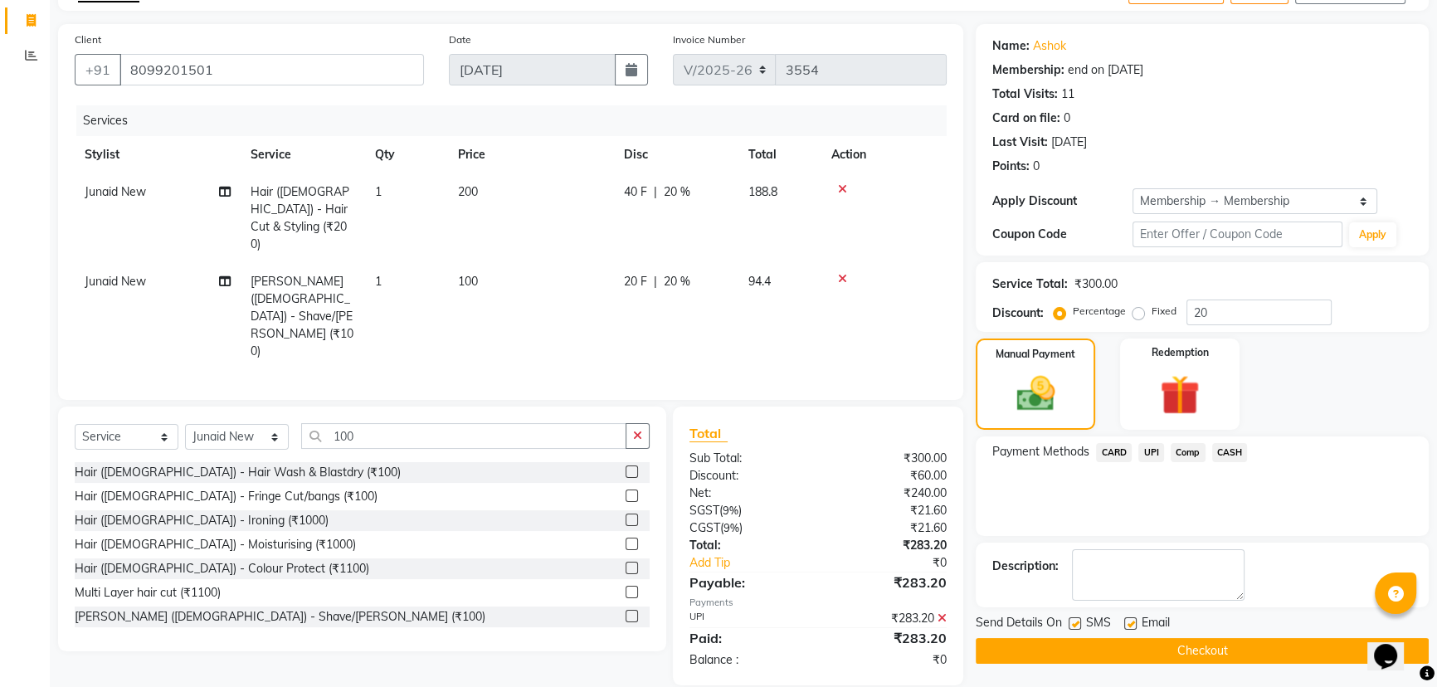
click at [1218, 647] on button "Checkout" at bounding box center [1202, 651] width 453 height 26
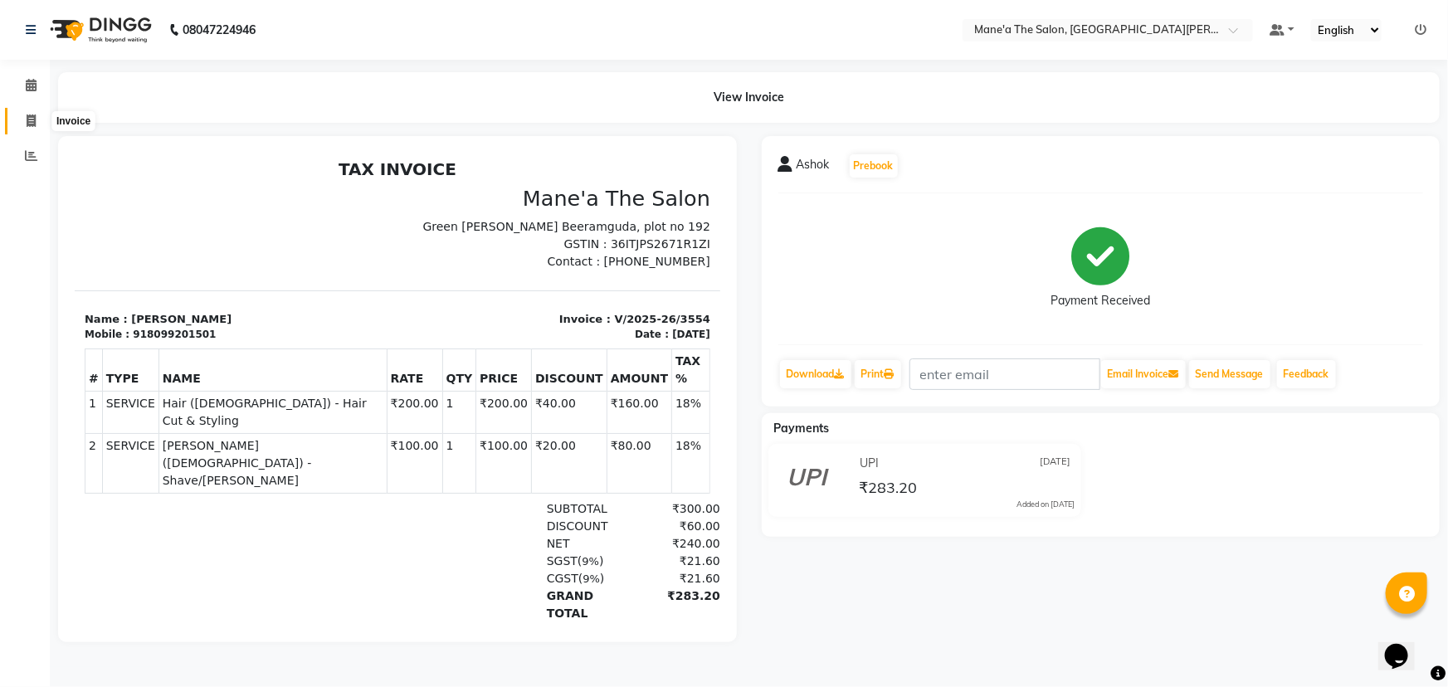
click at [22, 124] on span at bounding box center [31, 121] width 29 height 19
select select "service"
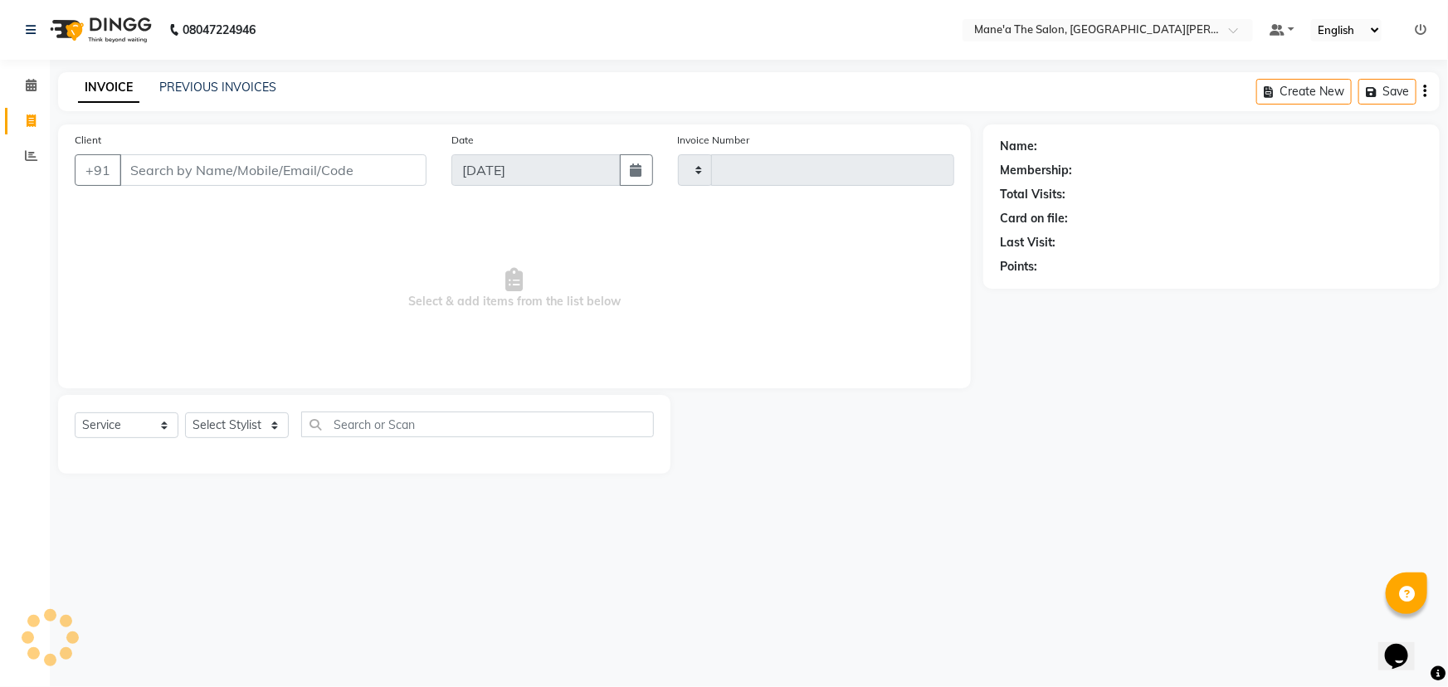
type input "3555"
select select "7205"
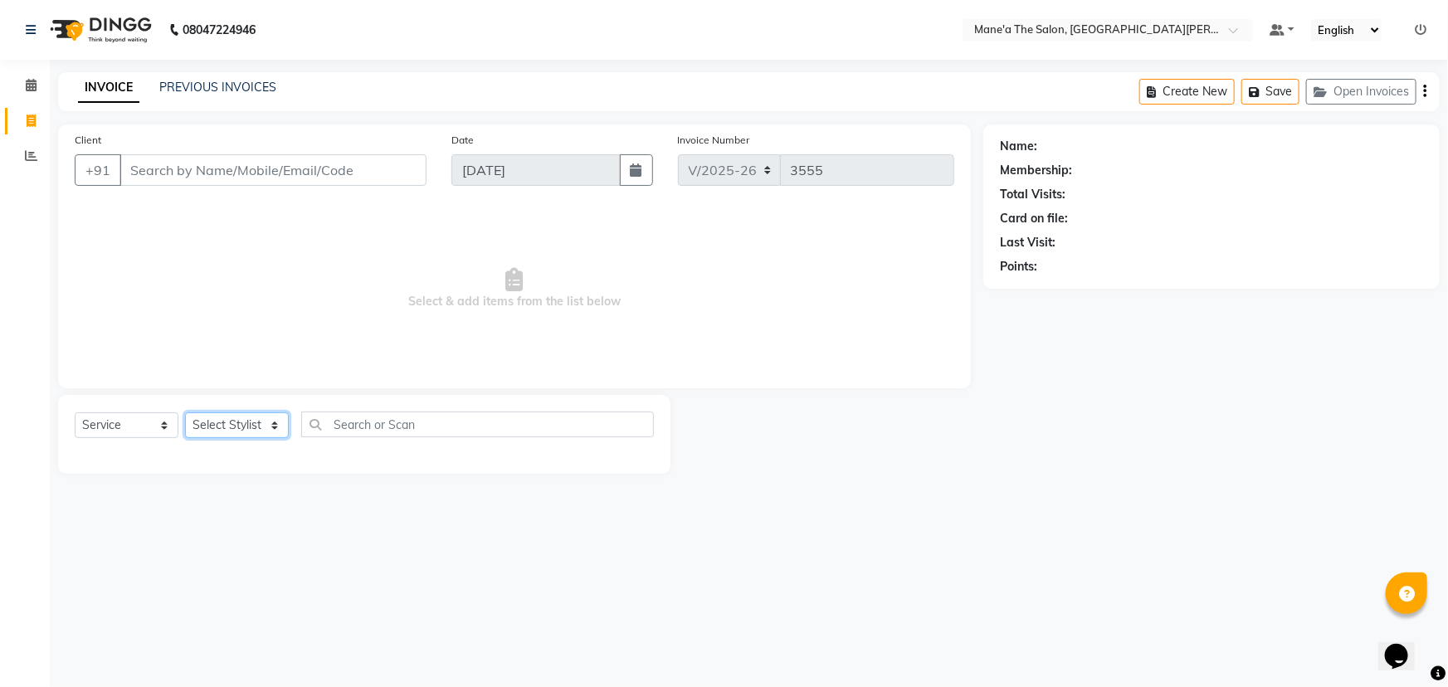
click at [243, 417] on select "Select Stylist Anam Anil Faeam Junaid New Manager [PERSON_NAME] Owner Rani [PER…" at bounding box center [237, 425] width 104 height 26
select select "71351"
click at [185, 412] on select "Select Stylist Anam Anil Faeam Junaid New Manager [PERSON_NAME] Owner Rani [PER…" at bounding box center [237, 425] width 104 height 26
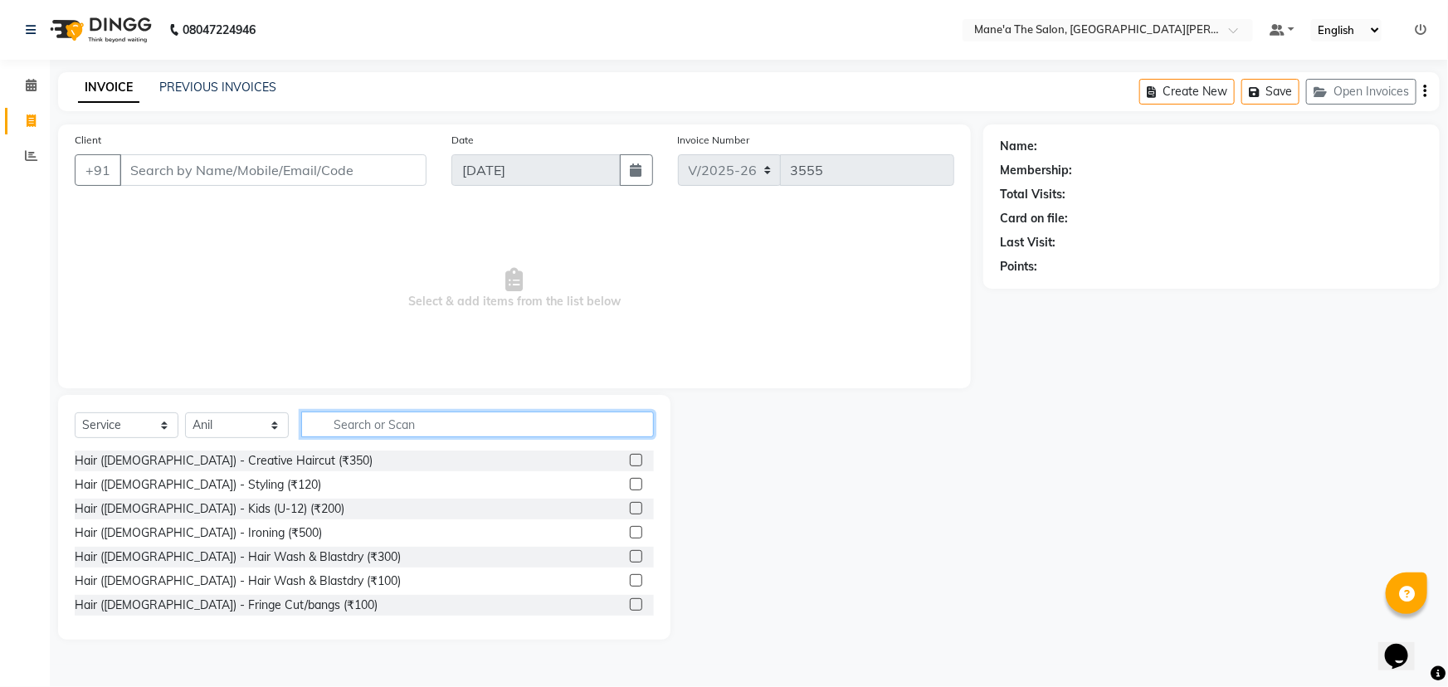
click at [382, 429] on input "text" at bounding box center [477, 425] width 353 height 26
type input "200"
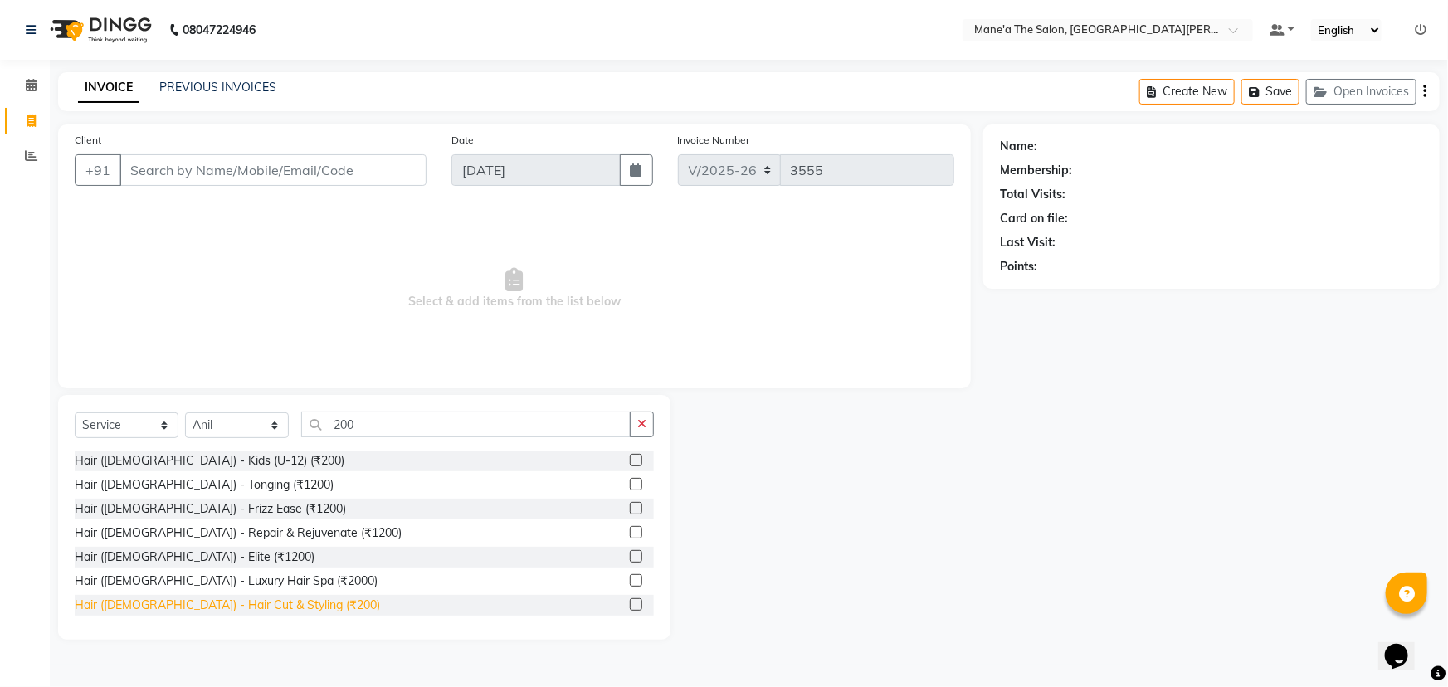
click at [265, 608] on div "Hair ([DEMOGRAPHIC_DATA]) - Hair Cut & Styling (₹200)" at bounding box center [227, 605] width 305 height 17
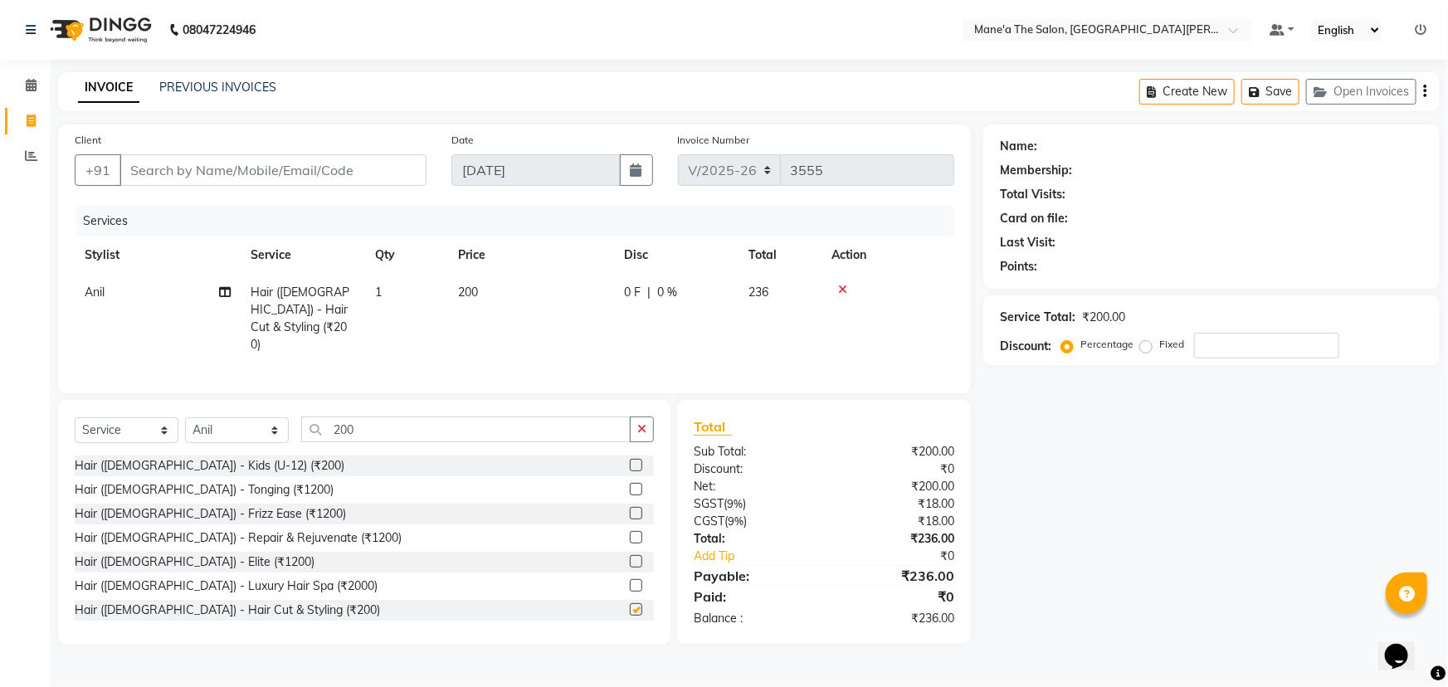
checkbox input "false"
click at [395, 429] on input "200" at bounding box center [465, 430] width 329 height 26
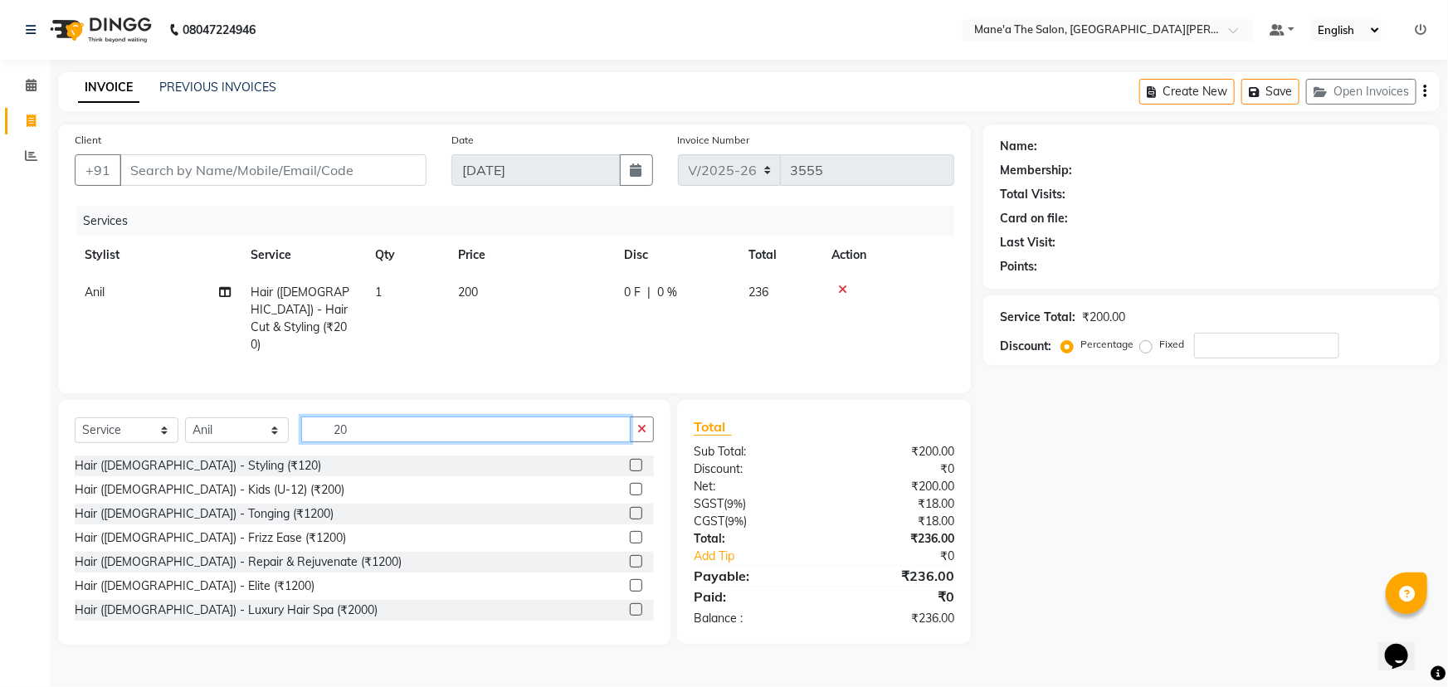
type input "2"
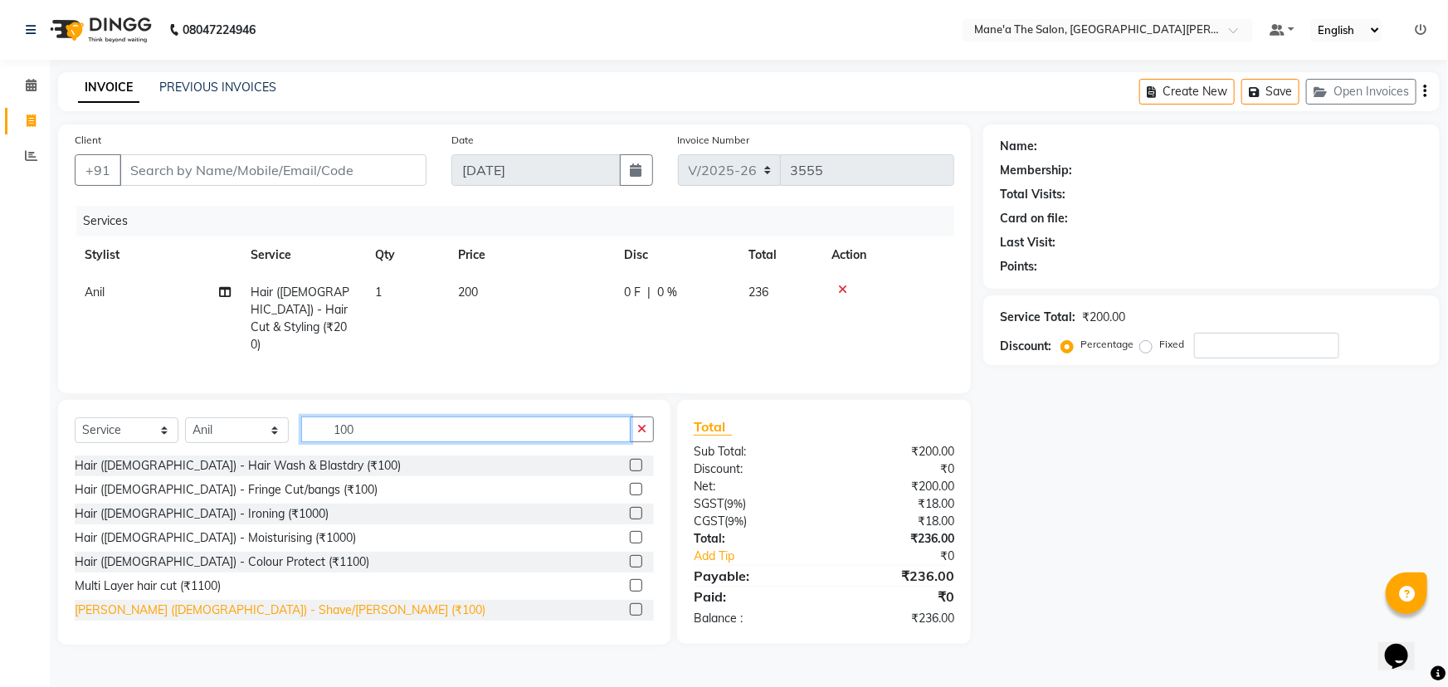
type input "100"
click at [235, 609] on div "[PERSON_NAME] ([DEMOGRAPHIC_DATA]) - Shave/[PERSON_NAME] (₹100)" at bounding box center [280, 610] width 411 height 17
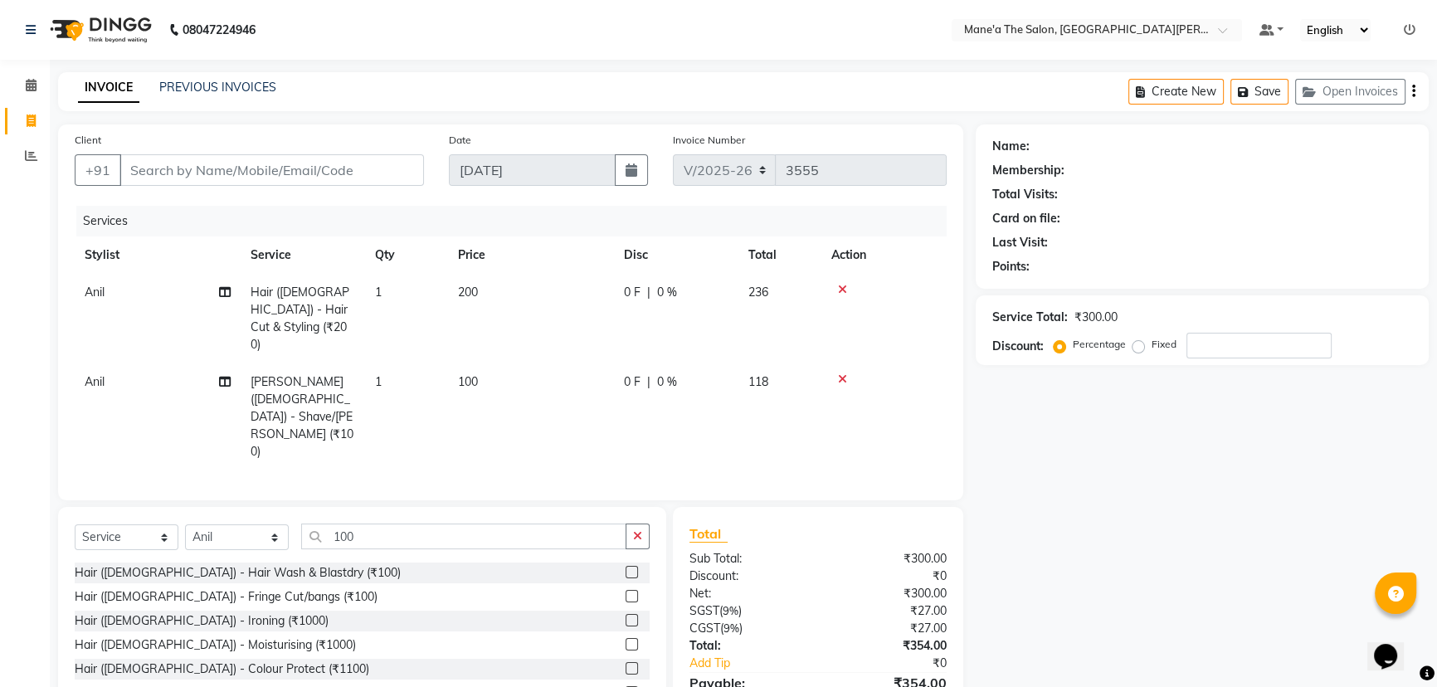
checkbox input "false"
click at [257, 169] on input "Client" at bounding box center [272, 170] width 305 height 32
type input "9"
type input "0"
drag, startPoint x: 235, startPoint y: 153, endPoint x: 236, endPoint y: 165, distance: 12.5
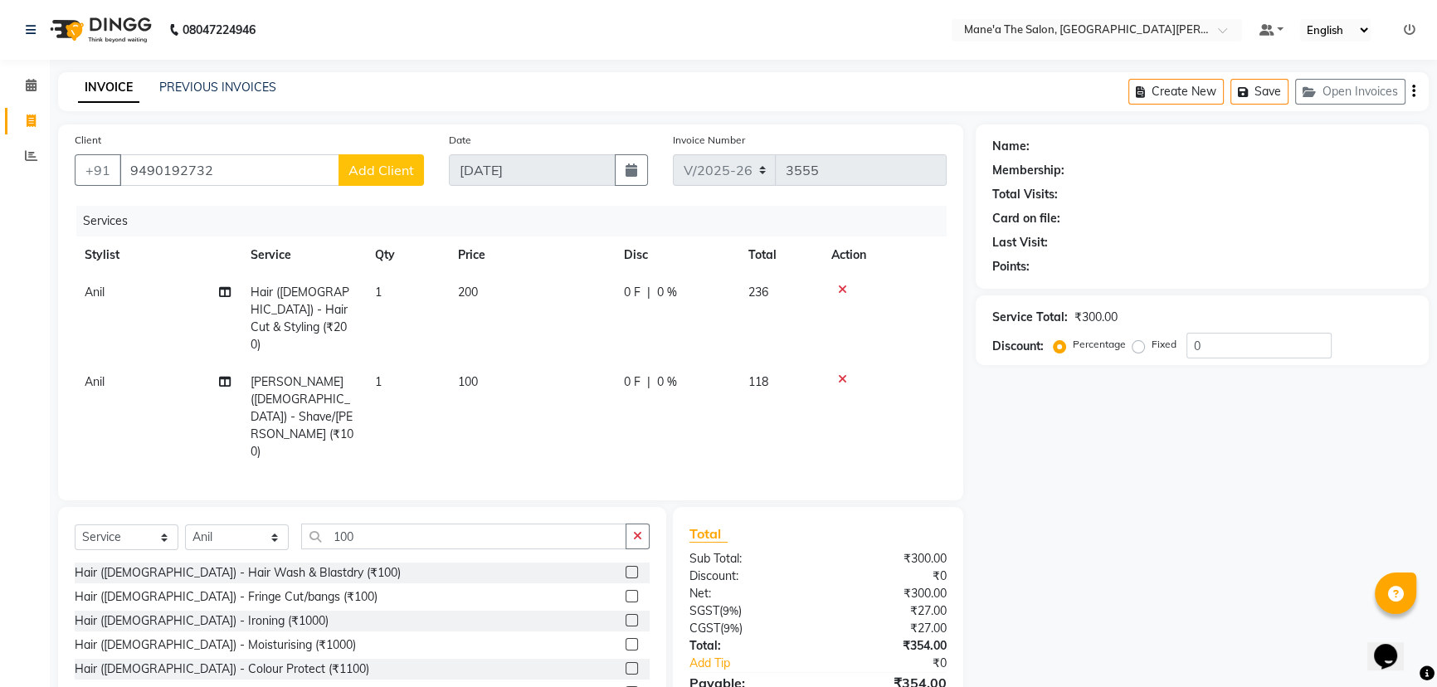
click at [236, 158] on div "Client +91 9490192732 Add Client" at bounding box center [249, 165] width 374 height 68
click at [232, 178] on input "9490192732" at bounding box center [230, 170] width 220 height 32
type input "9"
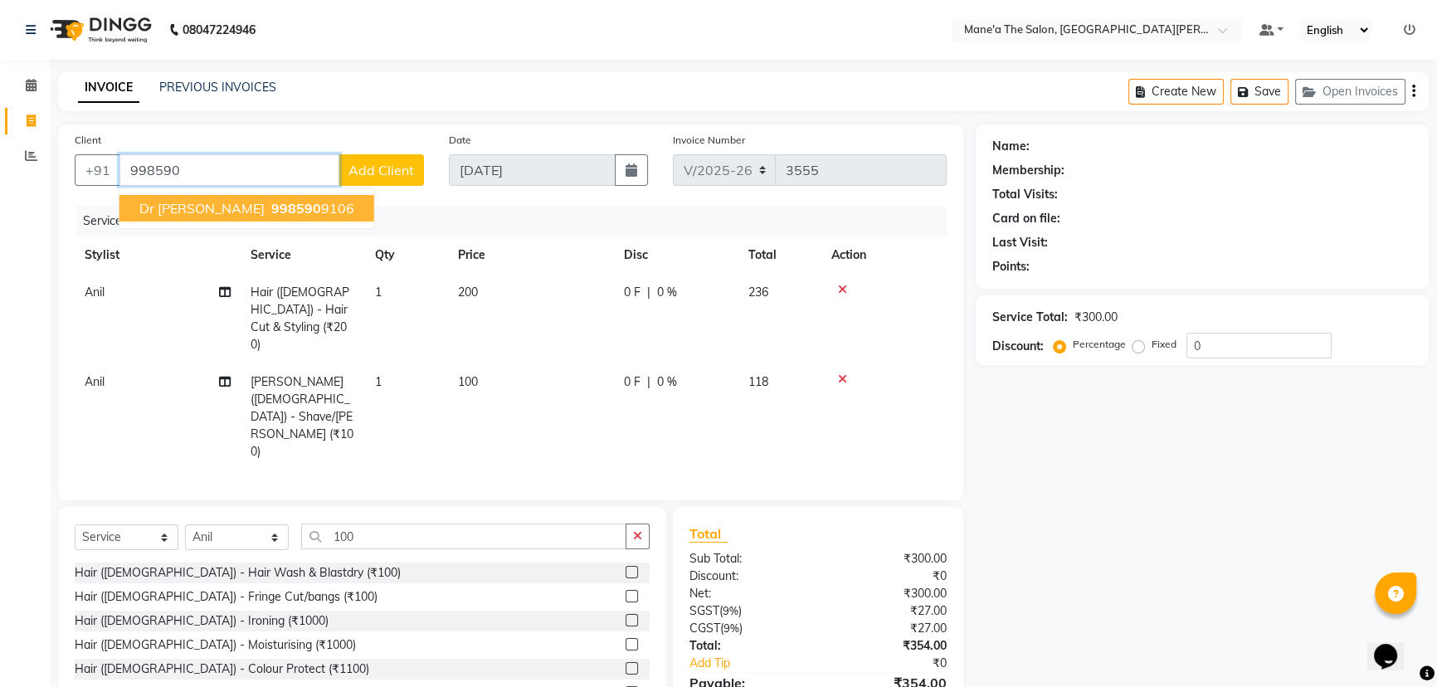
click at [271, 205] on span "998590" at bounding box center [296, 208] width 50 height 17
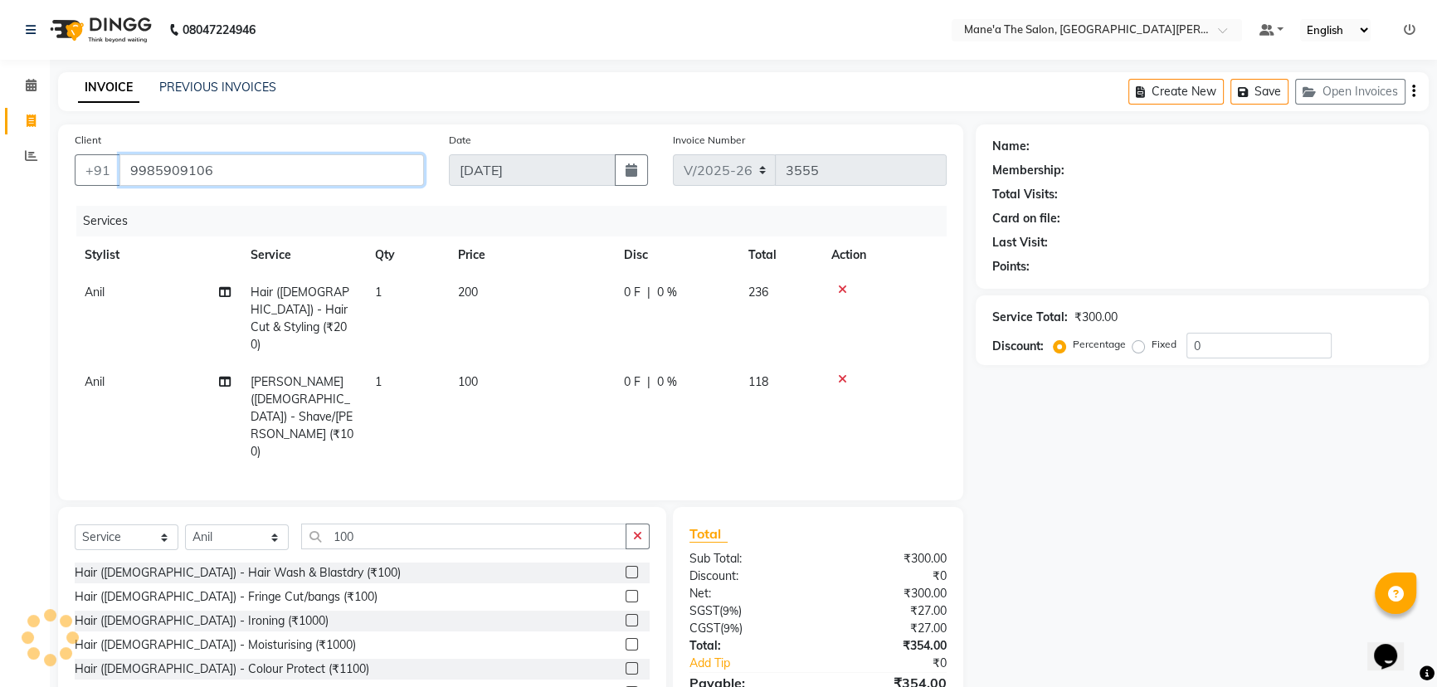
type input "9985909106"
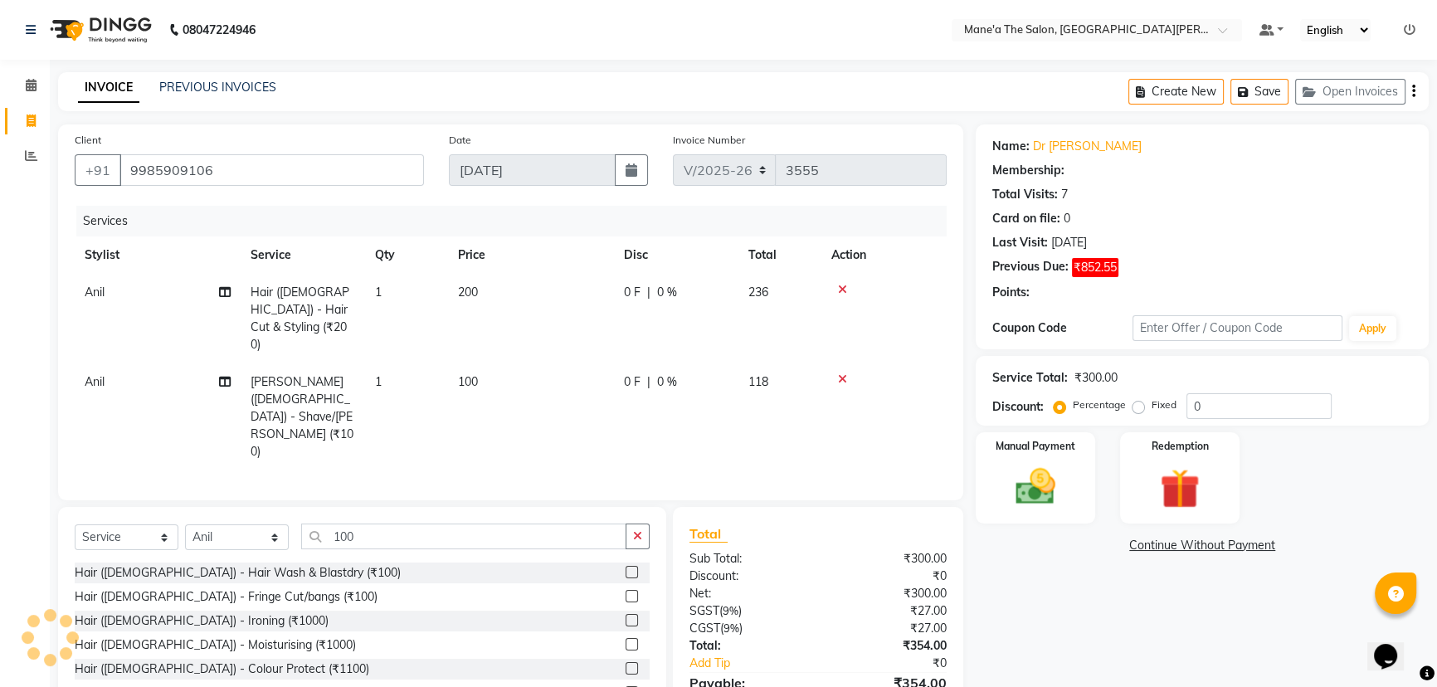
type input "20"
select select "1: Object"
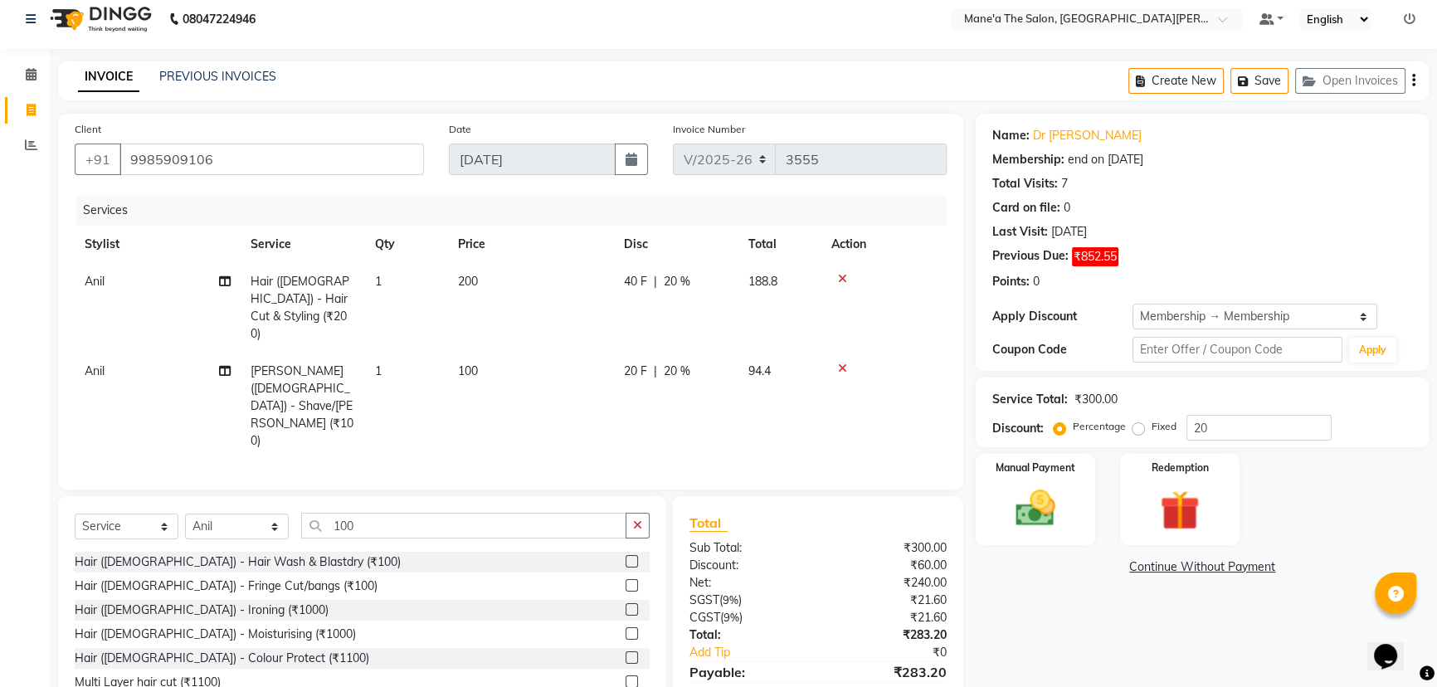
scroll to position [14, 0]
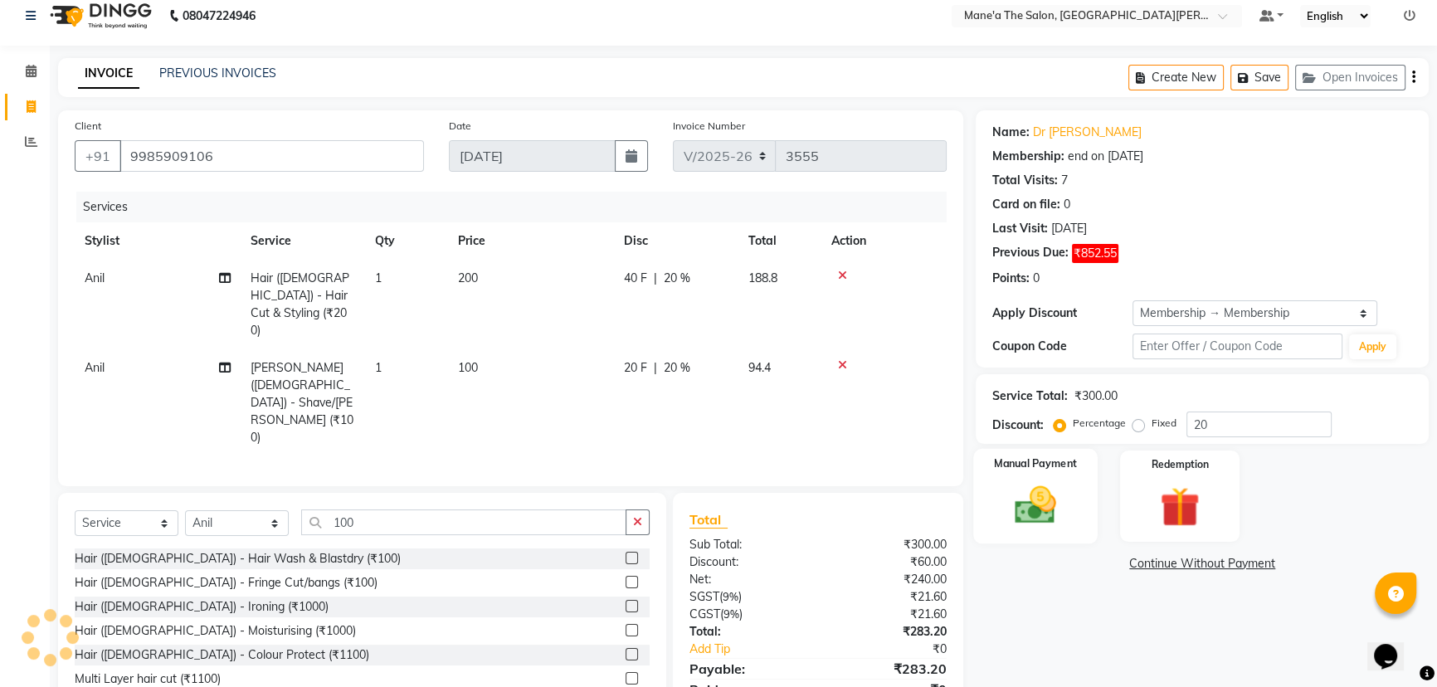
click at [1032, 517] on img at bounding box center [1036, 504] width 67 height 47
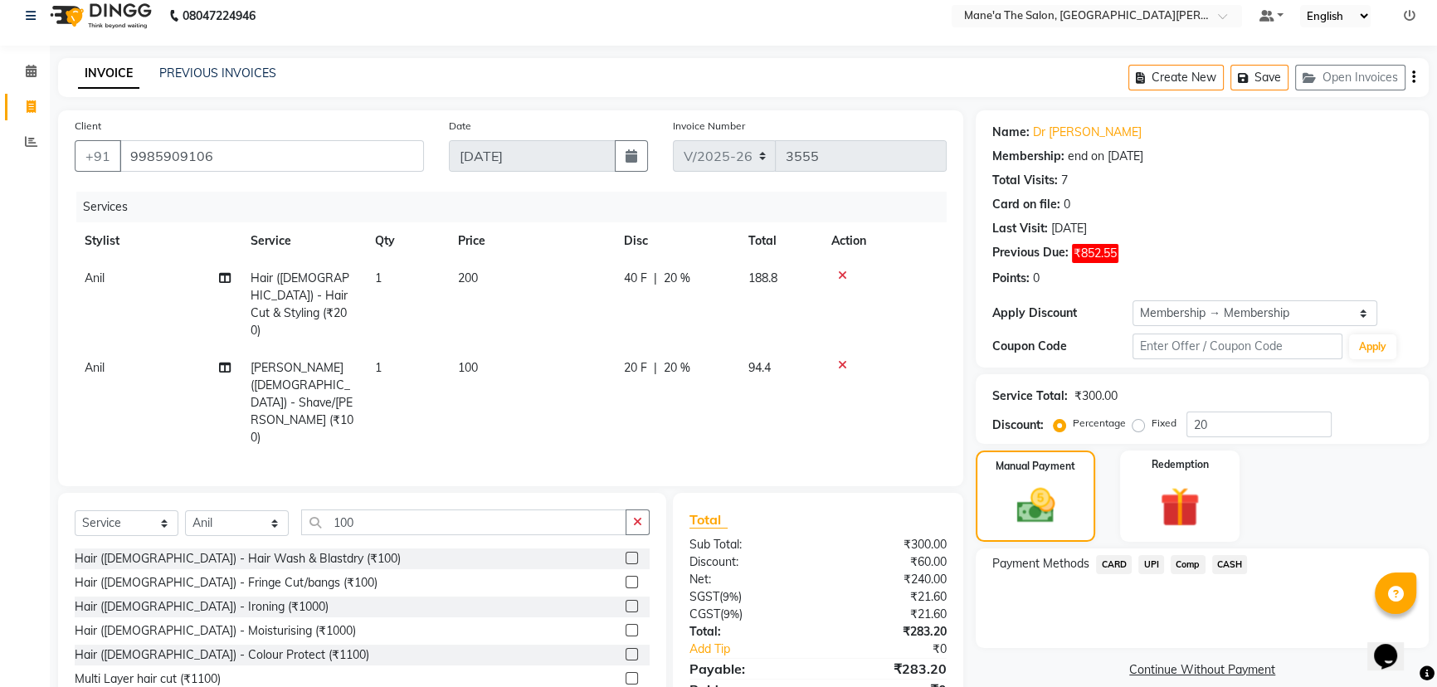
click at [1151, 564] on span "UPI" at bounding box center [1152, 564] width 26 height 19
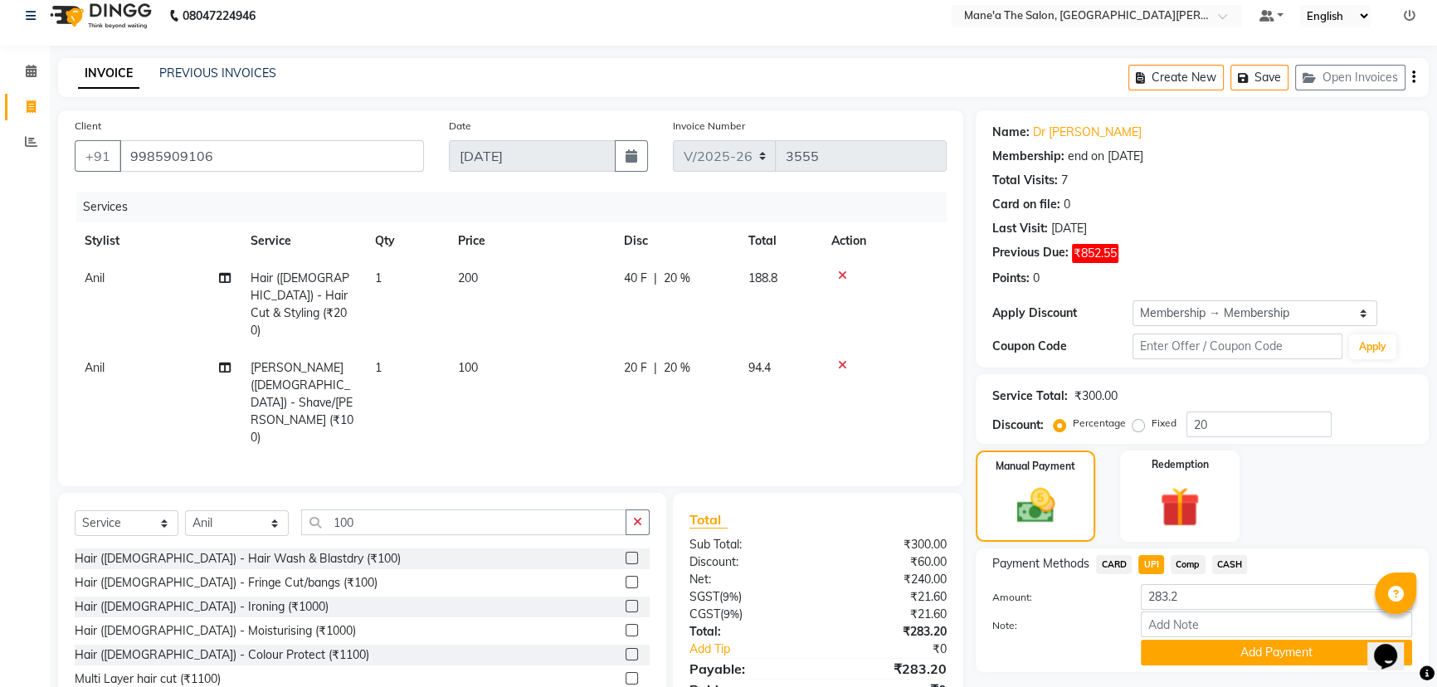
click at [1221, 560] on span "CASH" at bounding box center [1231, 564] width 36 height 19
click at [1259, 646] on button "Add Payment" at bounding box center [1276, 653] width 271 height 26
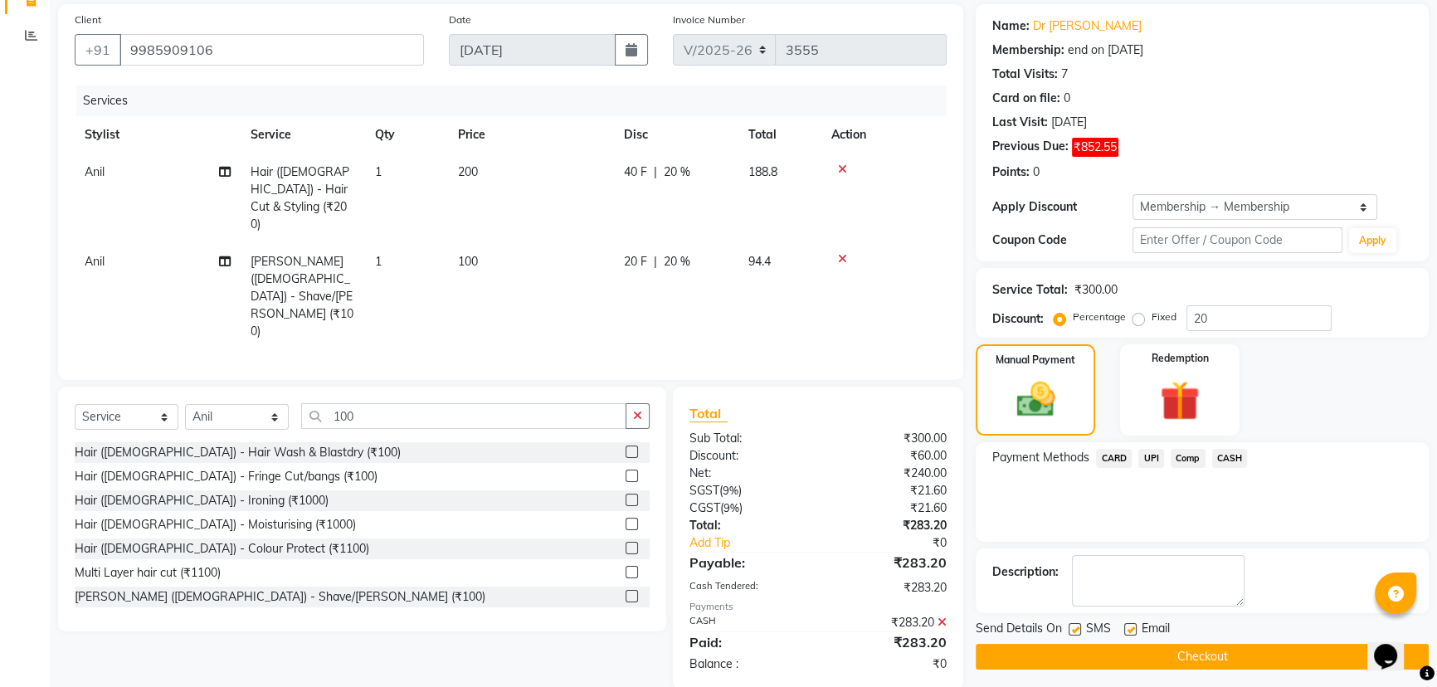
scroll to position [126, 0]
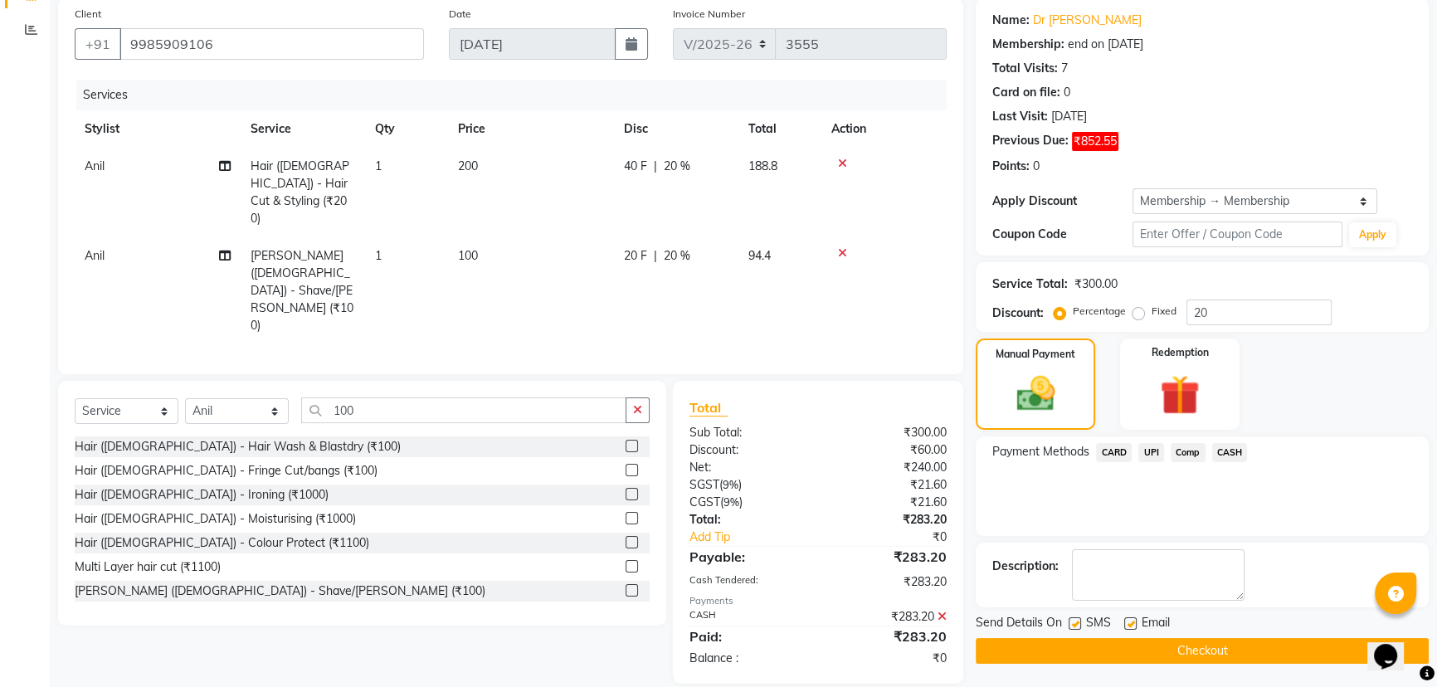
click at [1176, 643] on button "Checkout" at bounding box center [1202, 651] width 453 height 26
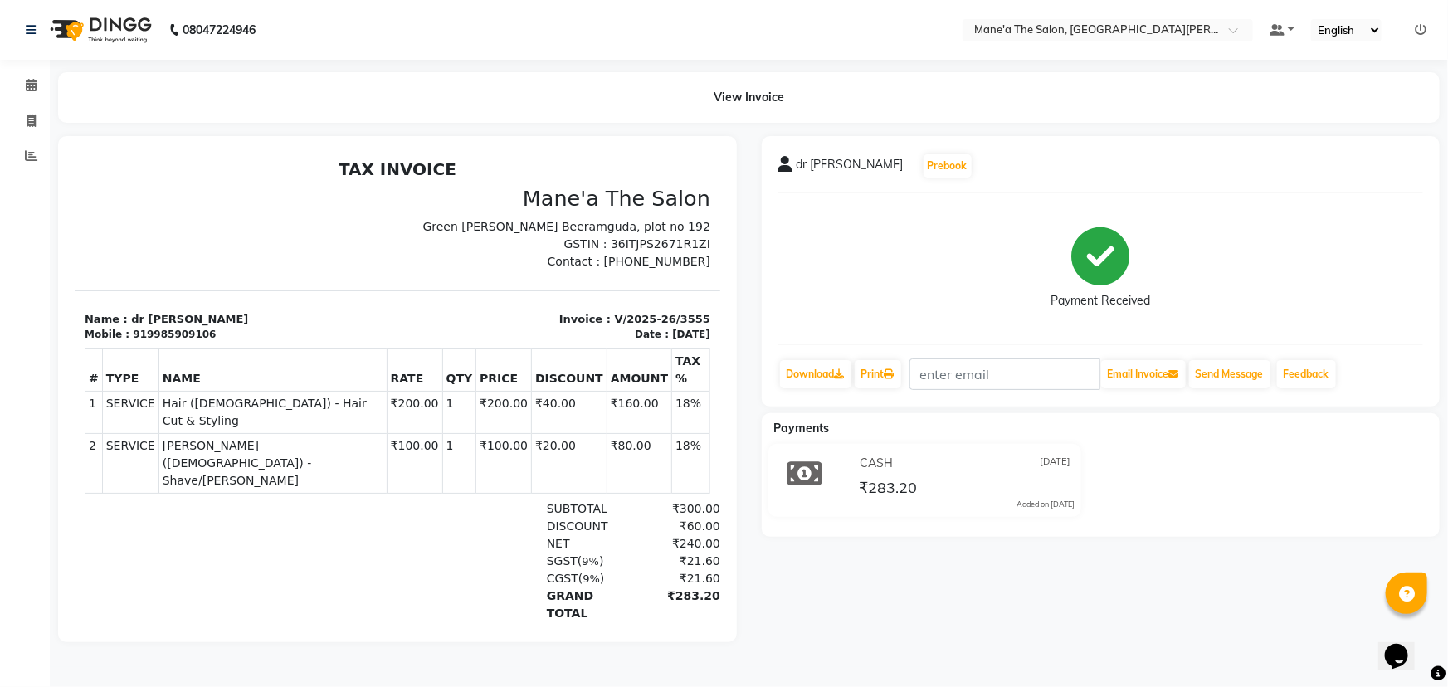
click at [934, 193] on hr at bounding box center [1101, 193] width 646 height 1
